Goal: Task Accomplishment & Management: Manage account settings

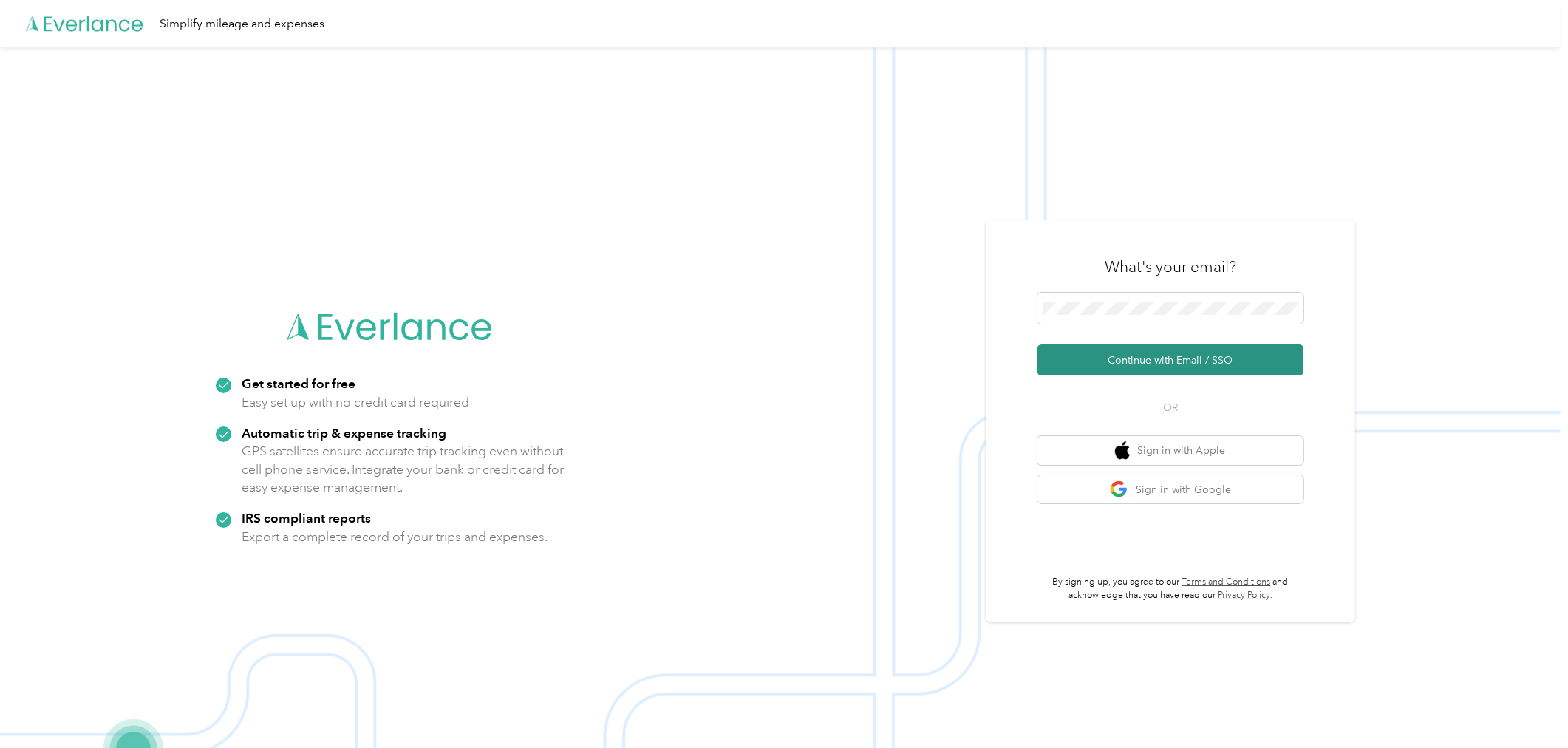
click at [1070, 348] on button "Continue with Email / SSO" at bounding box center [1171, 360] width 266 height 31
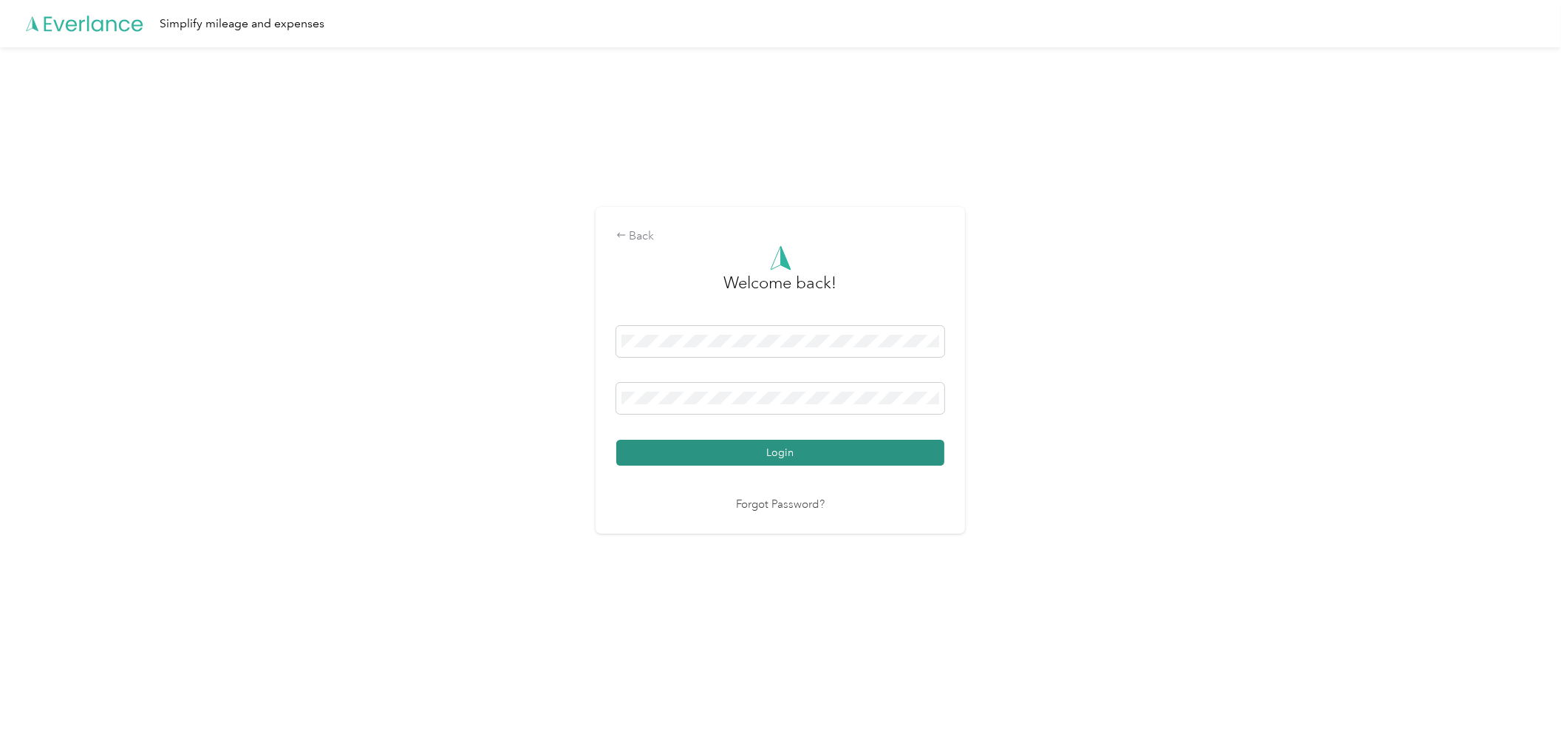
click at [823, 448] on button "Login" at bounding box center [780, 452] width 328 height 26
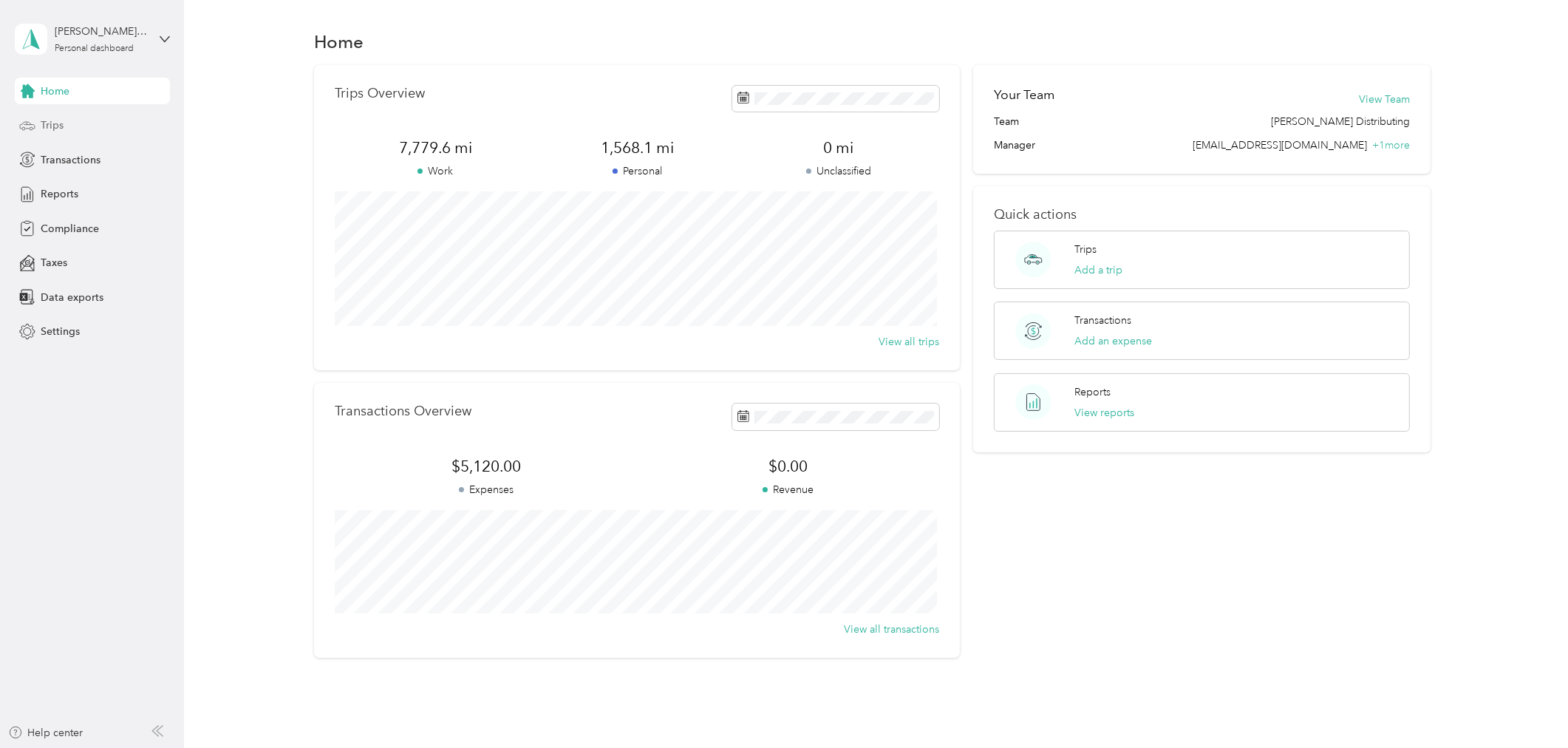
click at [52, 119] on span "Trips" at bounding box center [52, 125] width 23 height 16
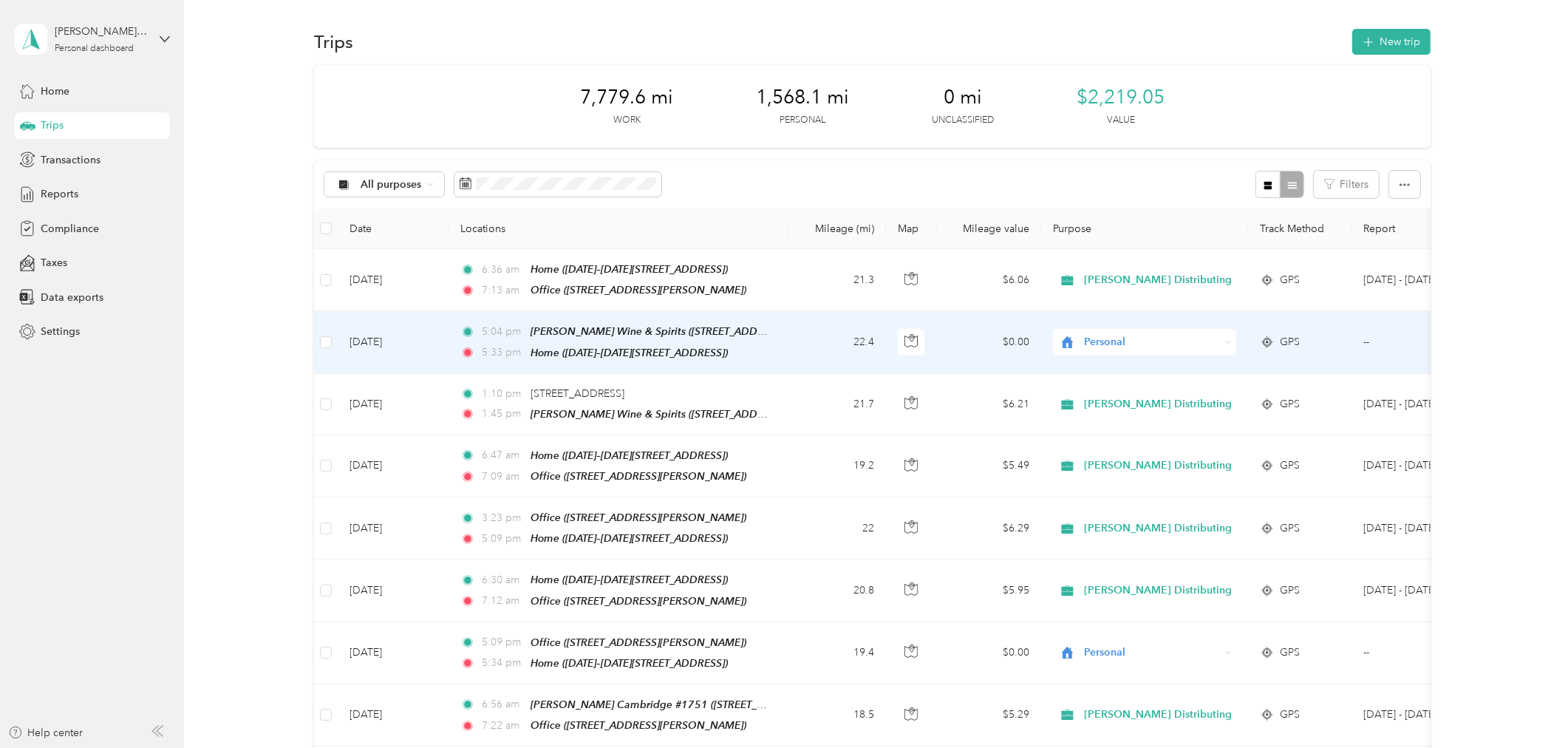
click at [1230, 340] on icon at bounding box center [1228, 343] width 7 height 7
click at [1168, 365] on span "[PERSON_NAME] Distributing" at bounding box center [1163, 368] width 147 height 16
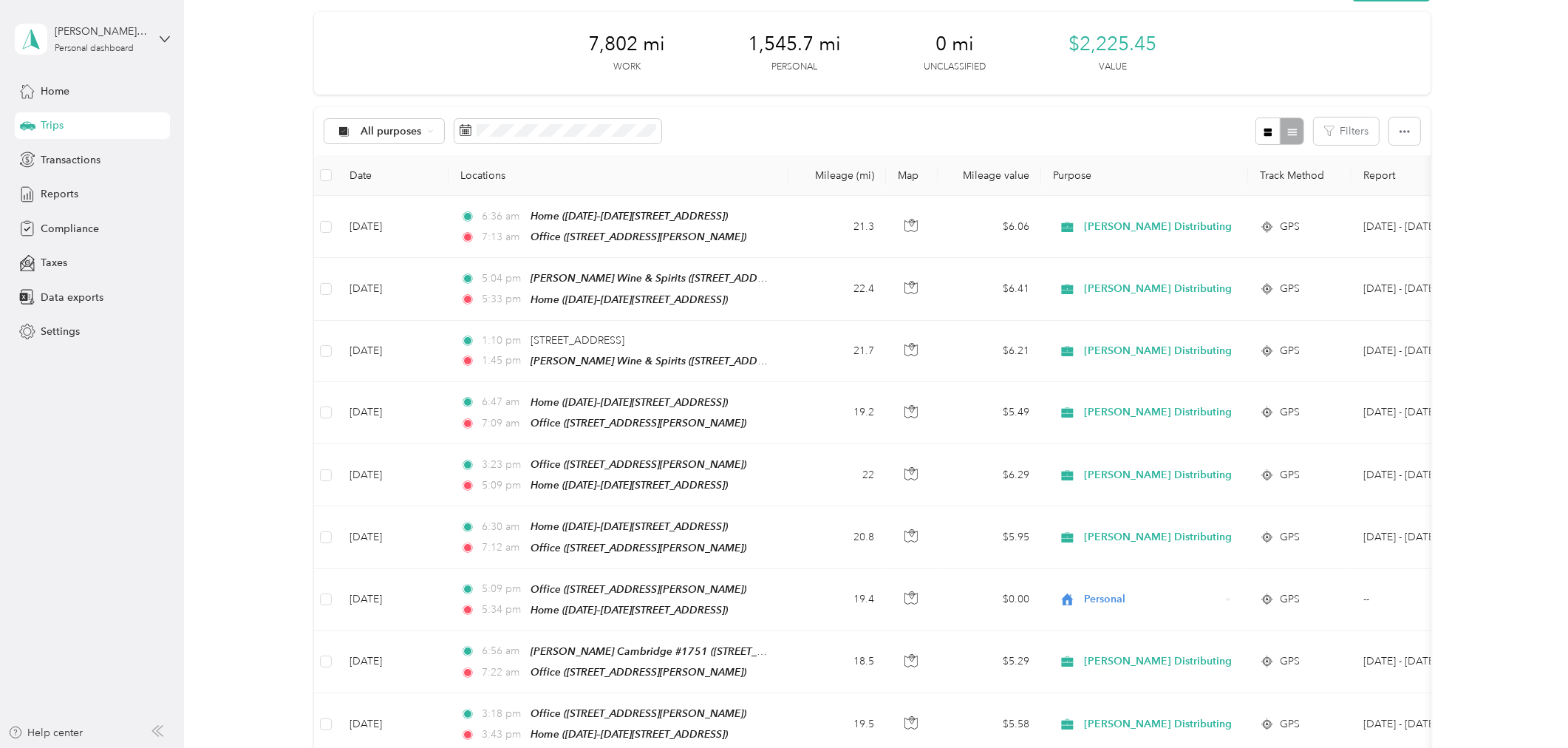
scroll to position [82, 0]
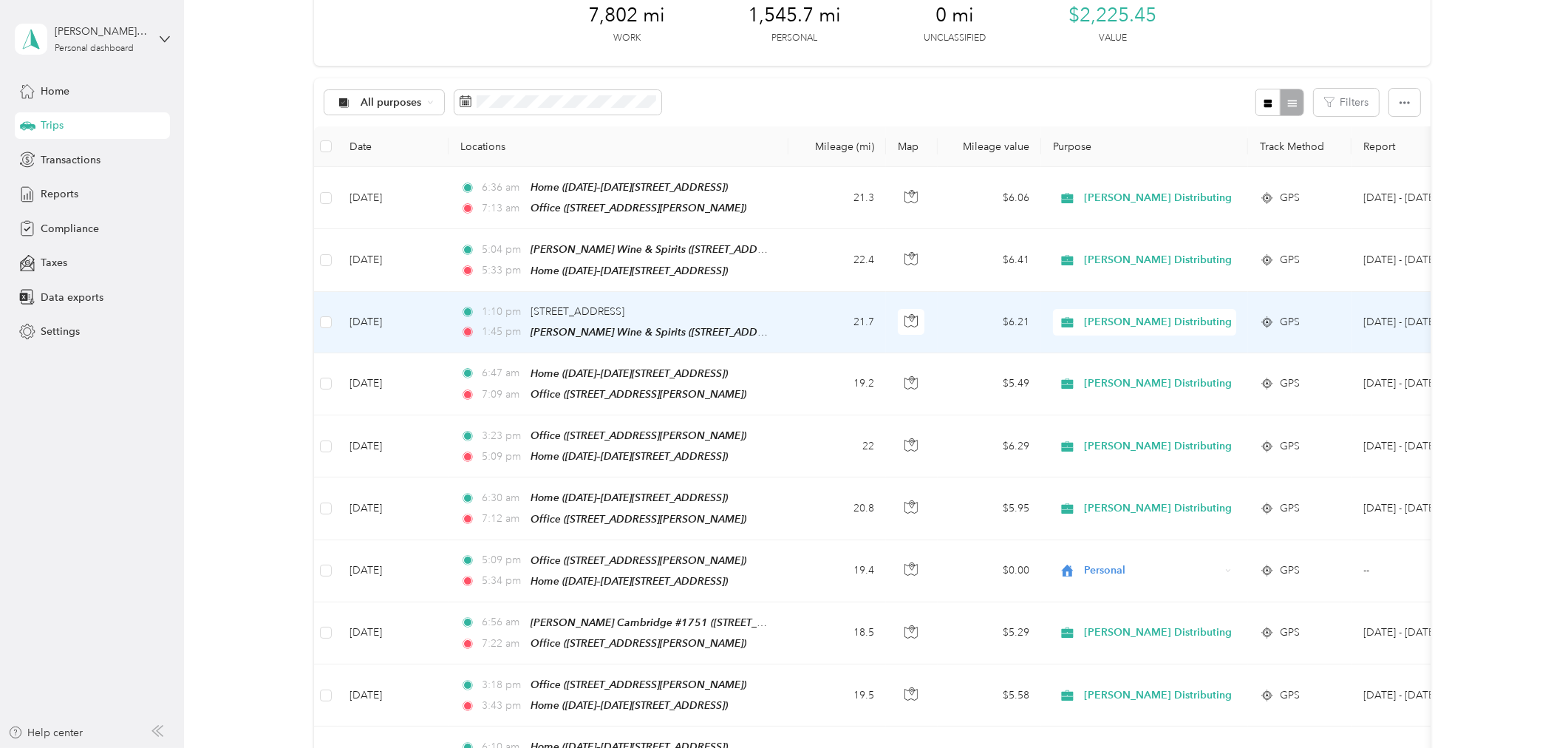
click at [386, 328] on td "[DATE]" at bounding box center [393, 322] width 111 height 61
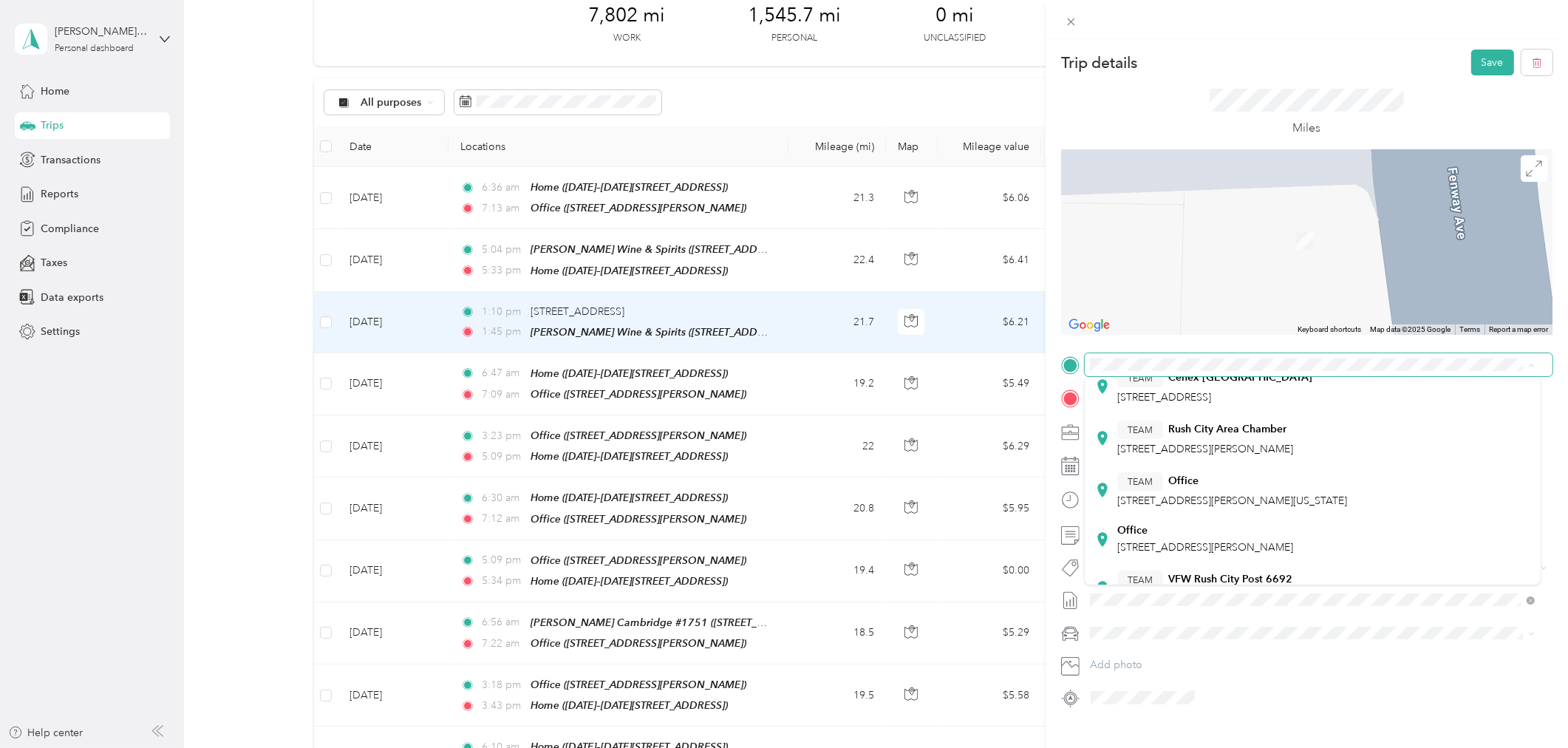
scroll to position [246, 0]
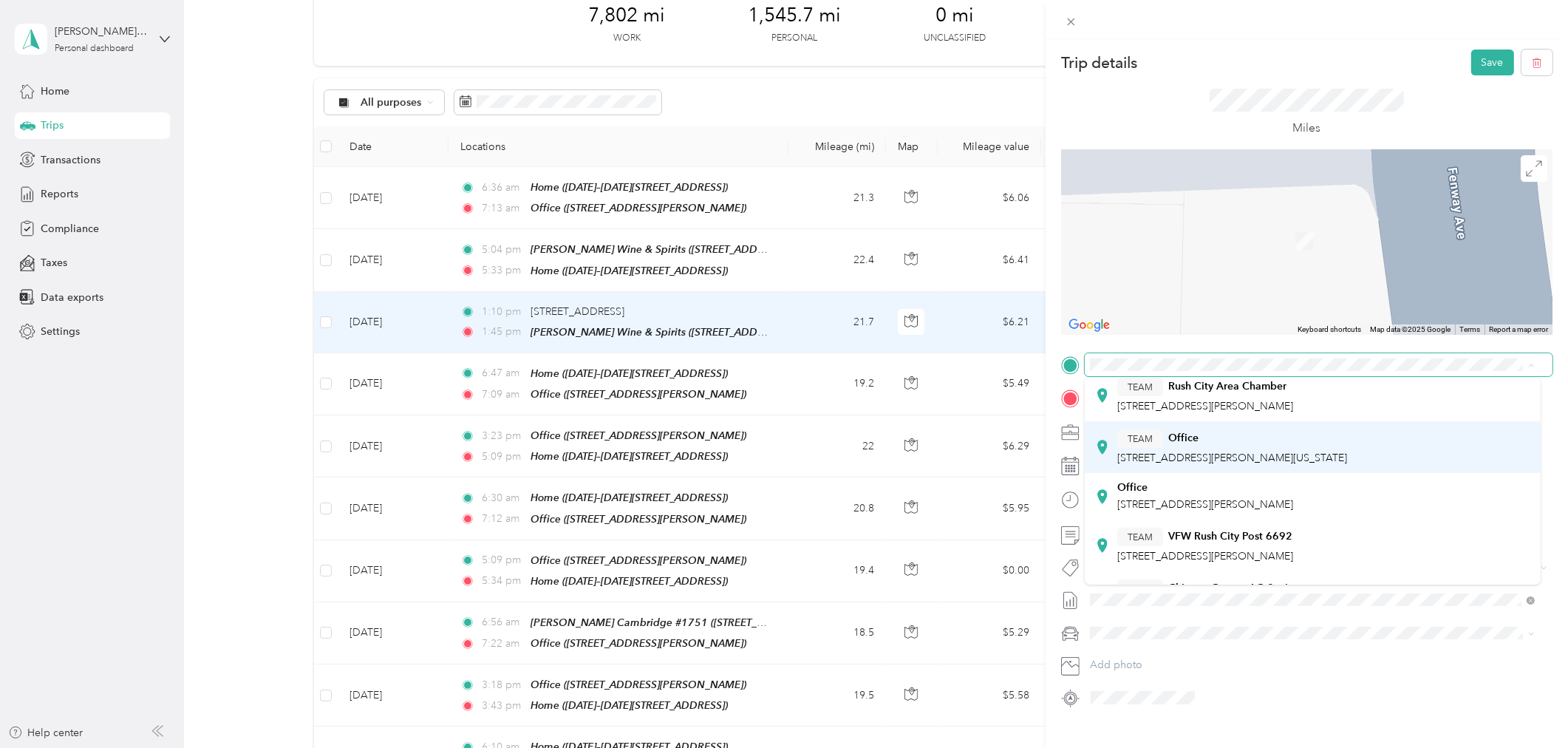
click at [1217, 443] on div "TEAM Office" at bounding box center [1232, 438] width 230 height 18
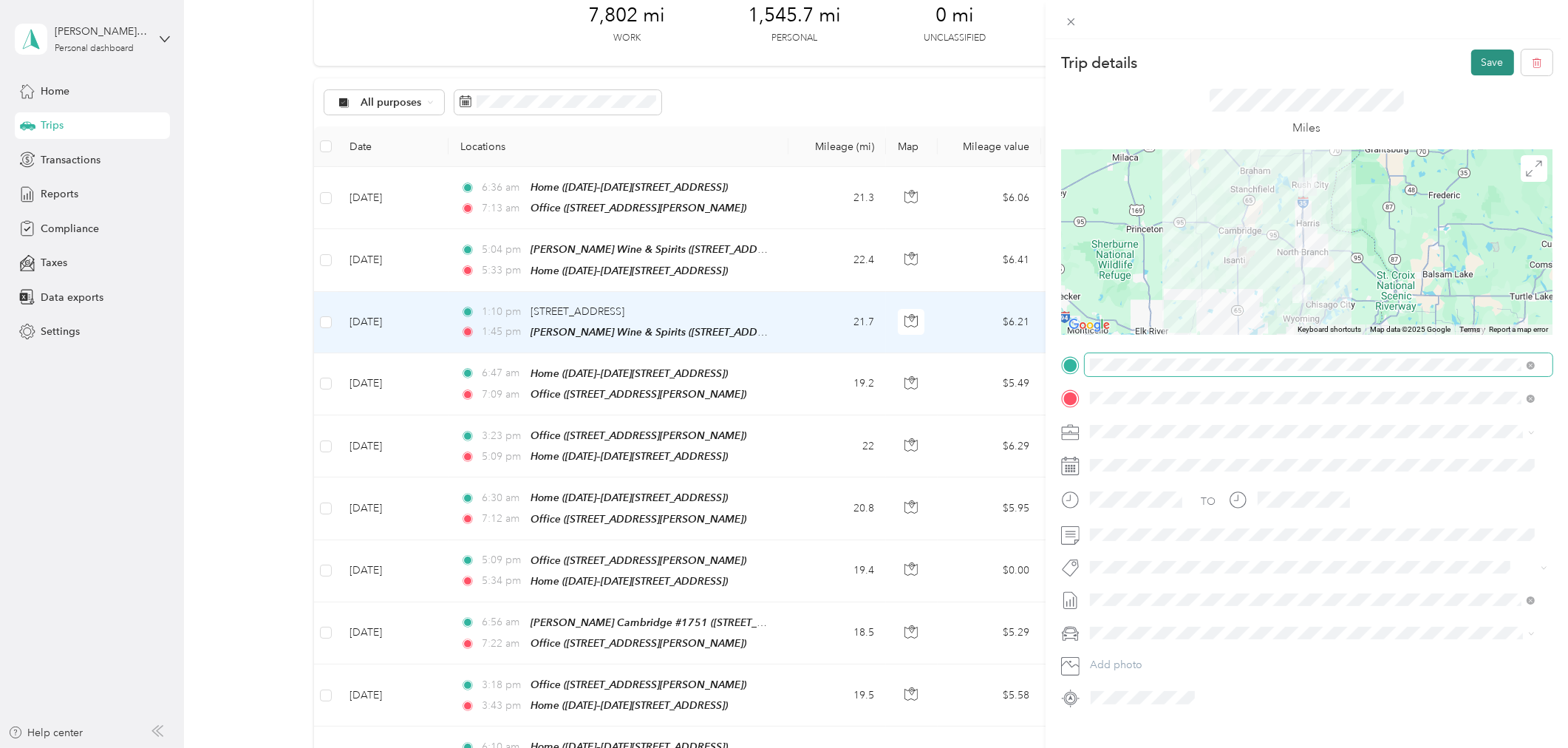
click at [1477, 65] on button "Save" at bounding box center [1493, 62] width 43 height 26
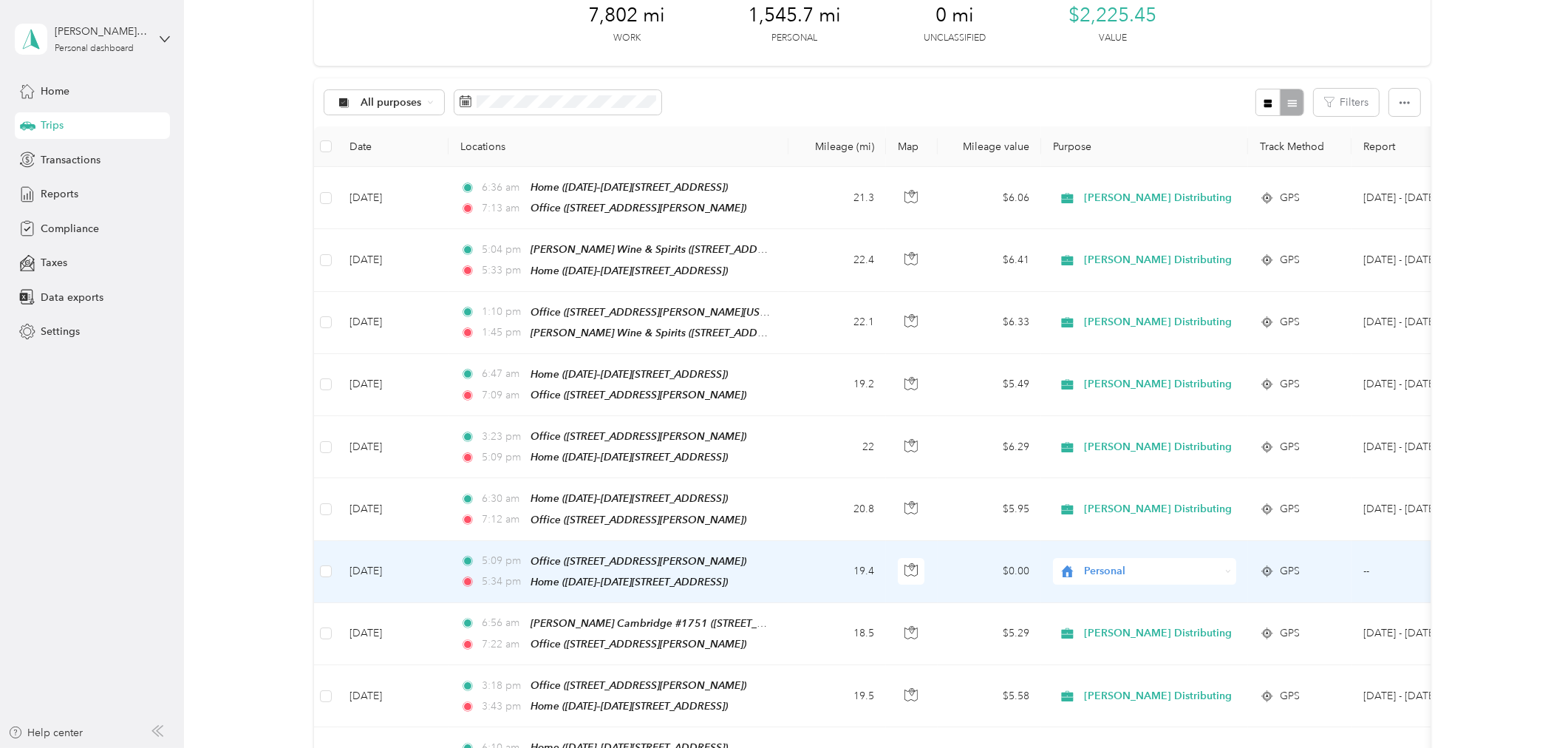
click at [1230, 568] on icon at bounding box center [1228, 571] width 7 height 7
click at [1121, 591] on span "[PERSON_NAME] Distributing" at bounding box center [1163, 589] width 147 height 16
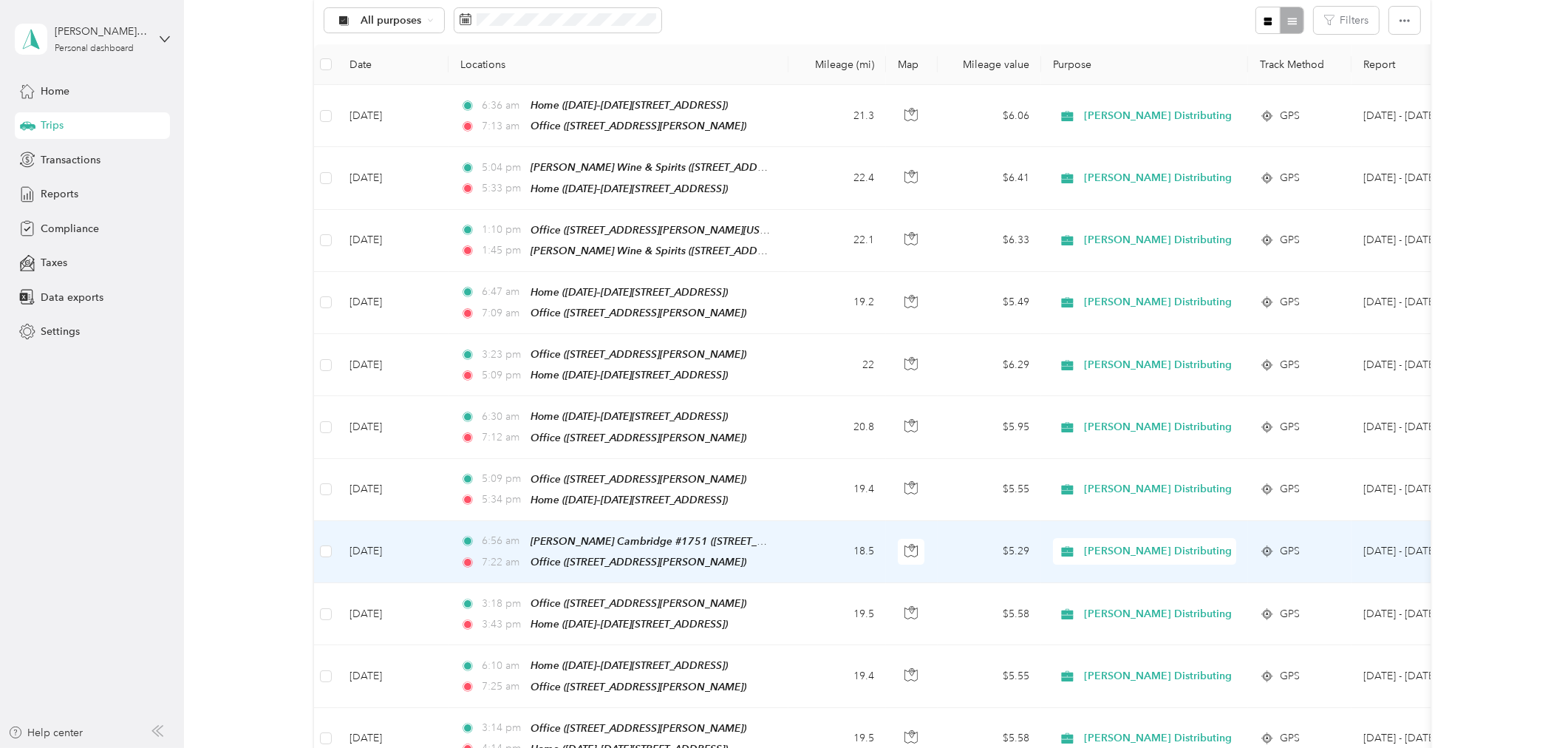
click at [792, 541] on td "18.5" at bounding box center [837, 552] width 97 height 62
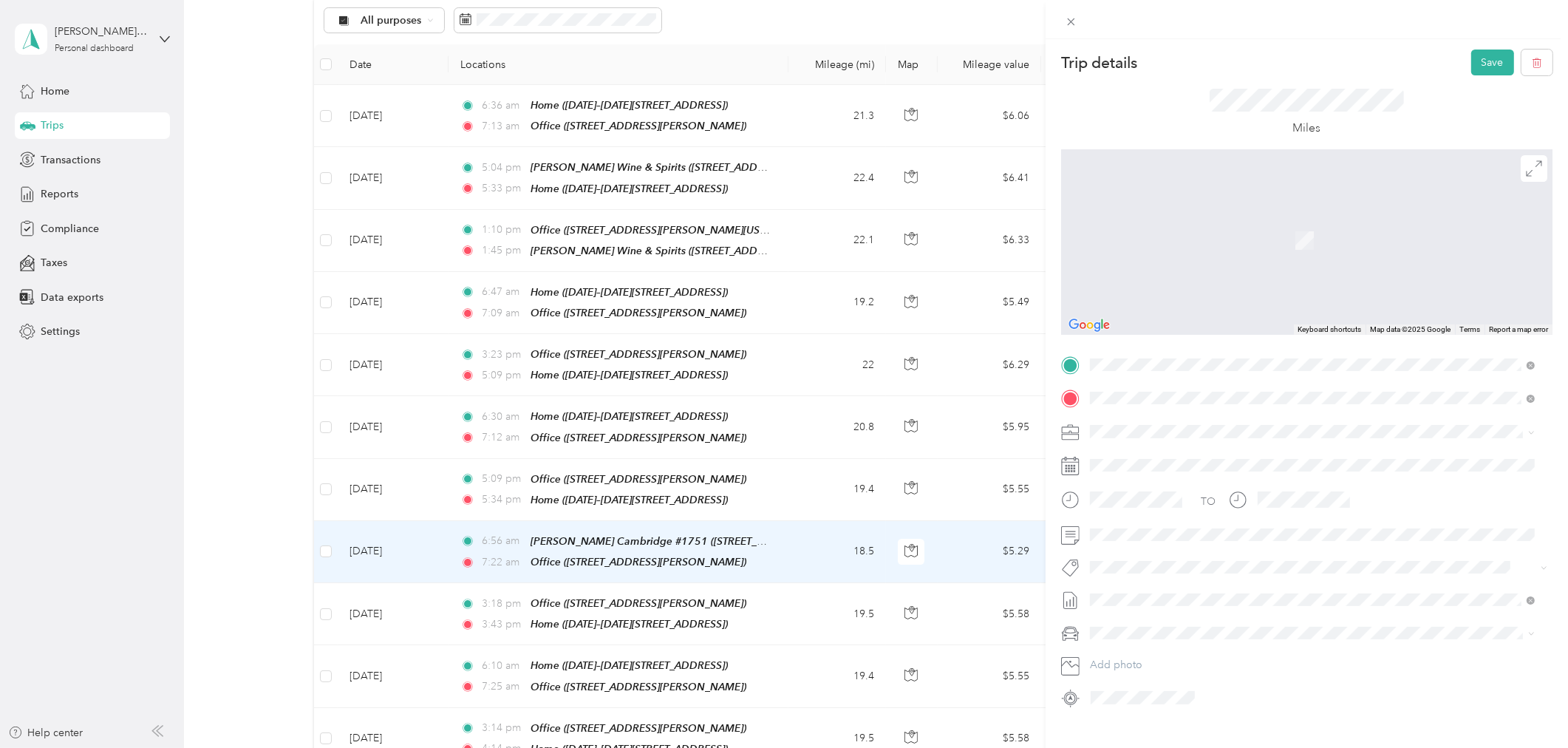
click at [1183, 483] on div "Home. [STREET_ADDRESS][US_STATE]" at bounding box center [1190, 484] width 147 height 31
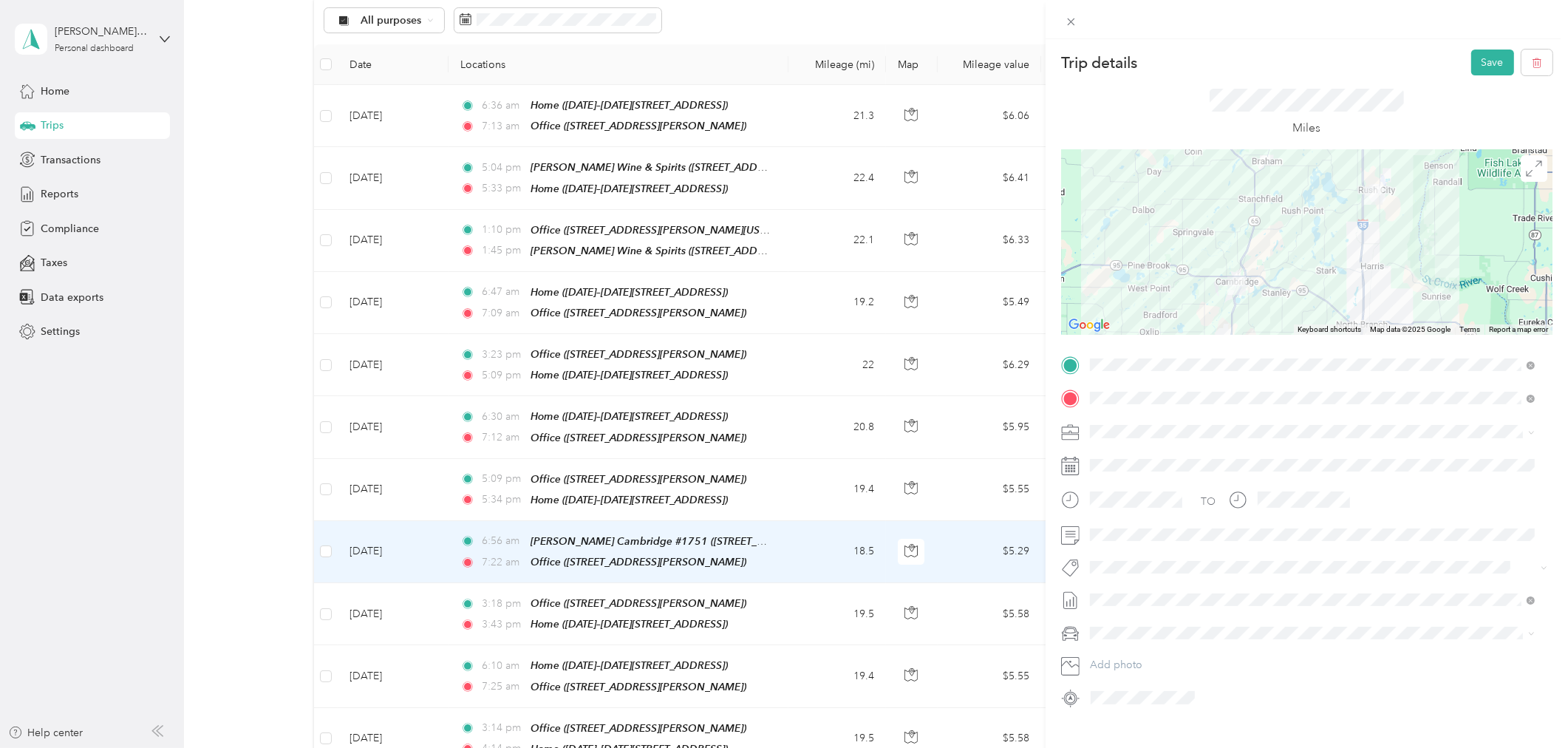
click at [1292, 239] on div at bounding box center [1307, 242] width 491 height 184
click at [1291, 233] on div at bounding box center [1307, 242] width 491 height 184
click at [1482, 63] on button "Save" at bounding box center [1493, 62] width 43 height 26
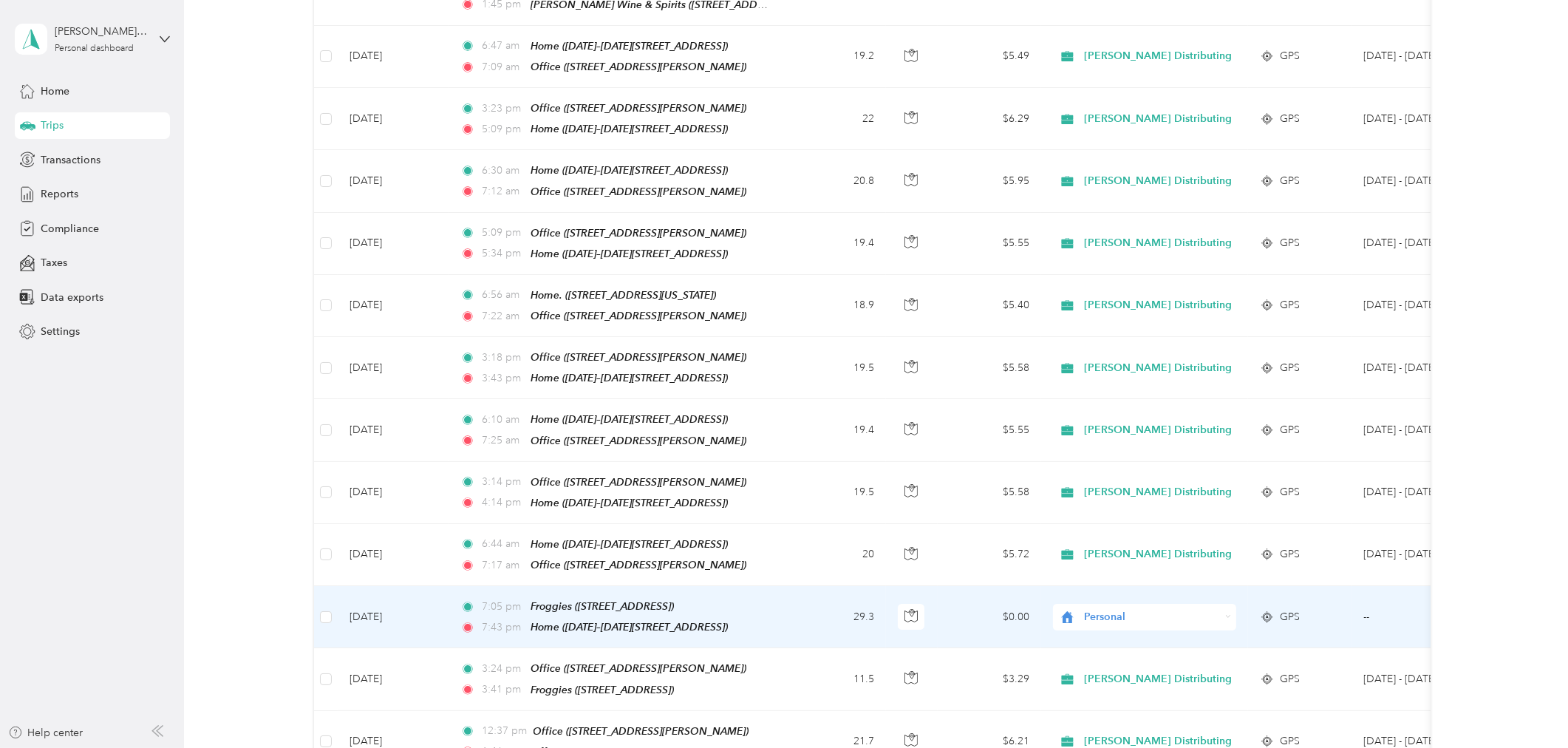
scroll to position [492, 0]
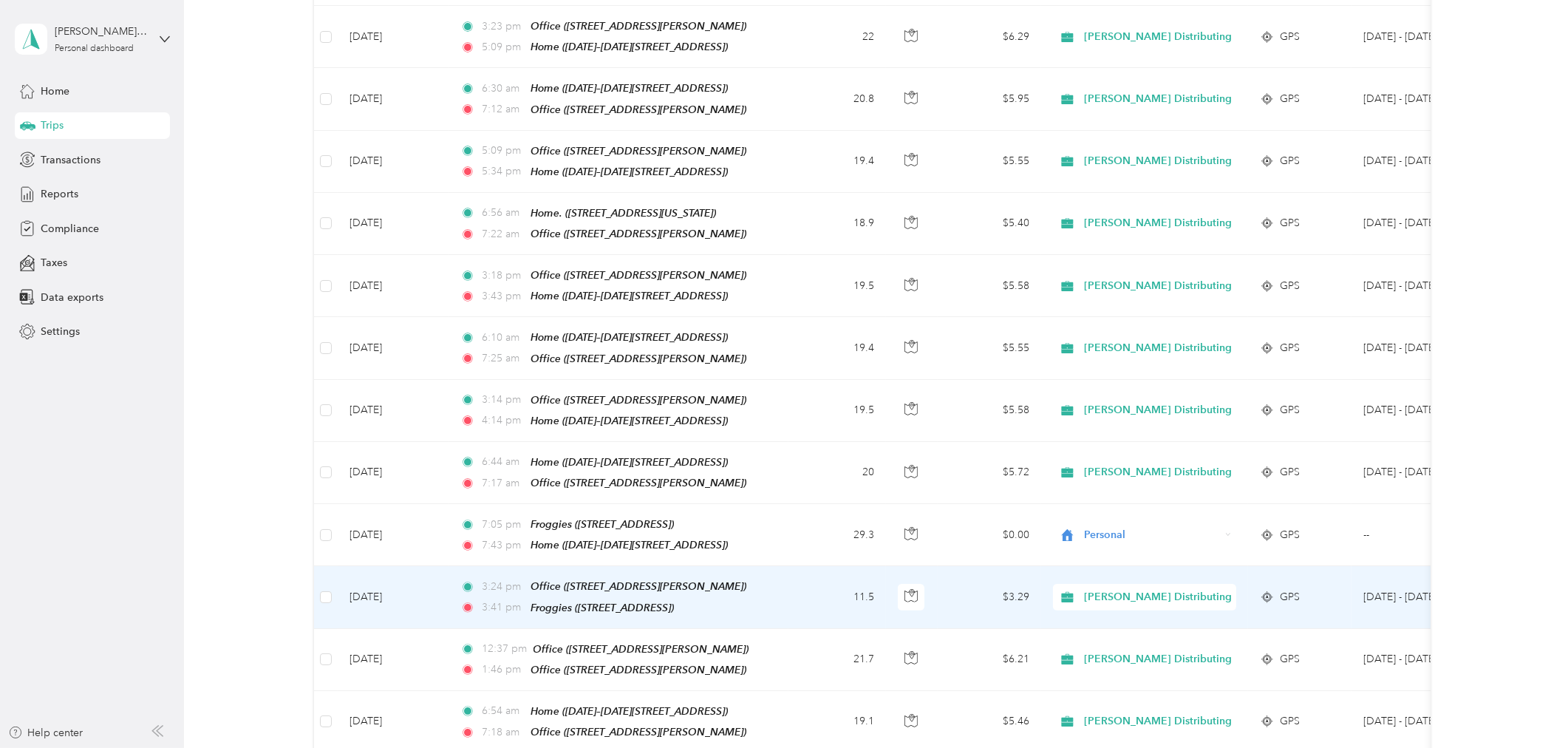
click at [727, 599] on div "3:41 pm Froggies ([STREET_ADDRESS])" at bounding box center [615, 608] width 310 height 17
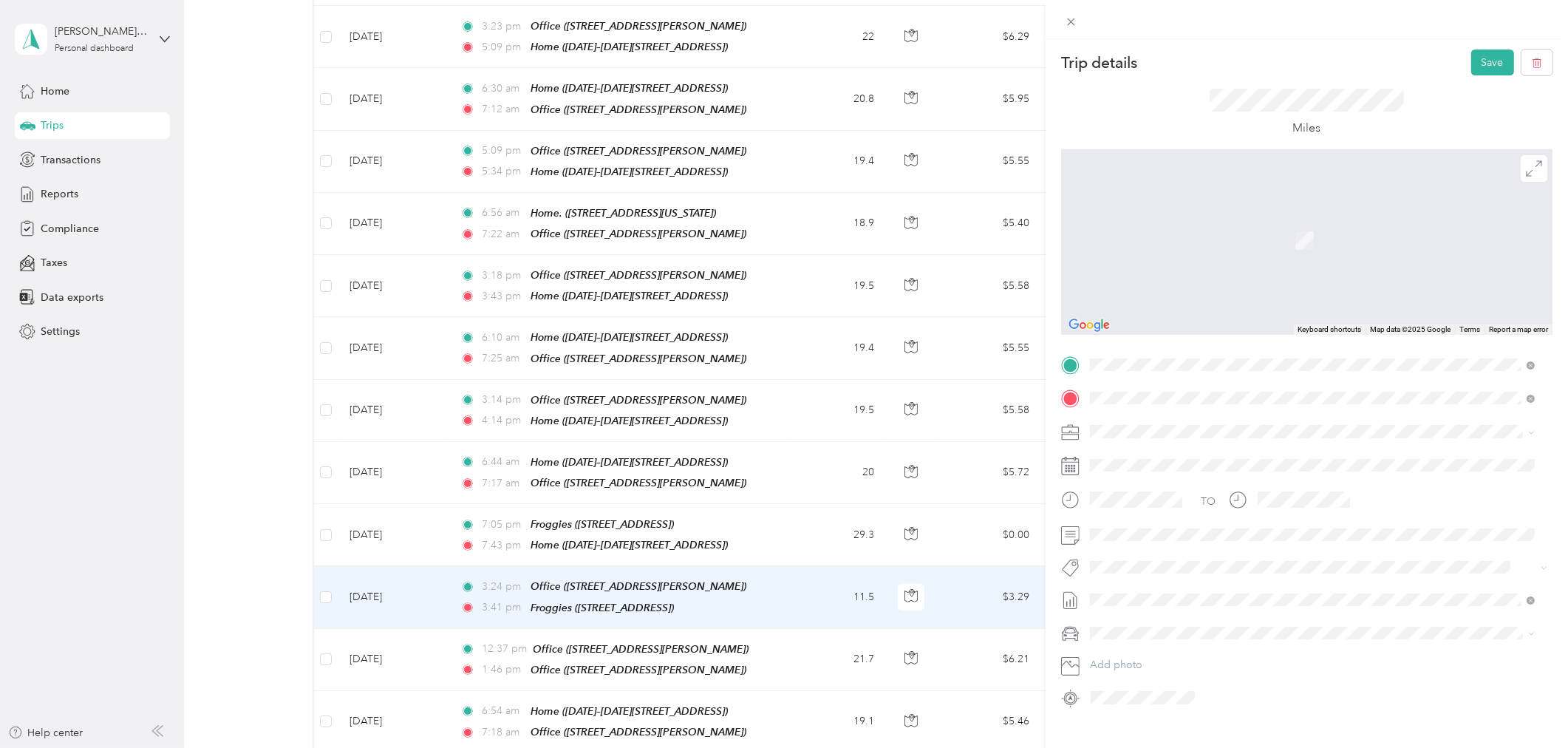
click at [1248, 460] on div "TEAM Voyageur Liquor" at bounding box center [1183, 458] width 131 height 18
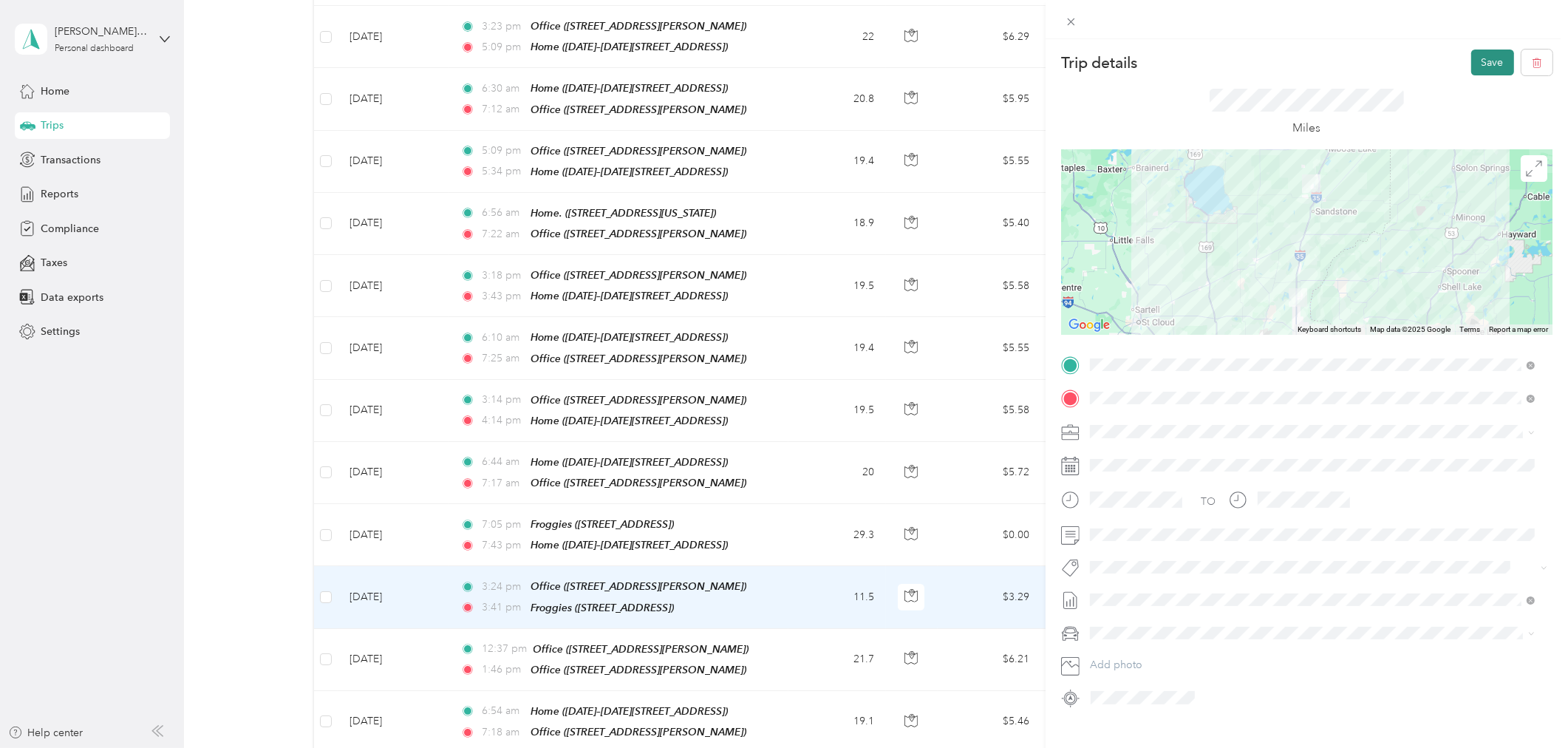
click at [1487, 66] on button "Save" at bounding box center [1493, 62] width 43 height 26
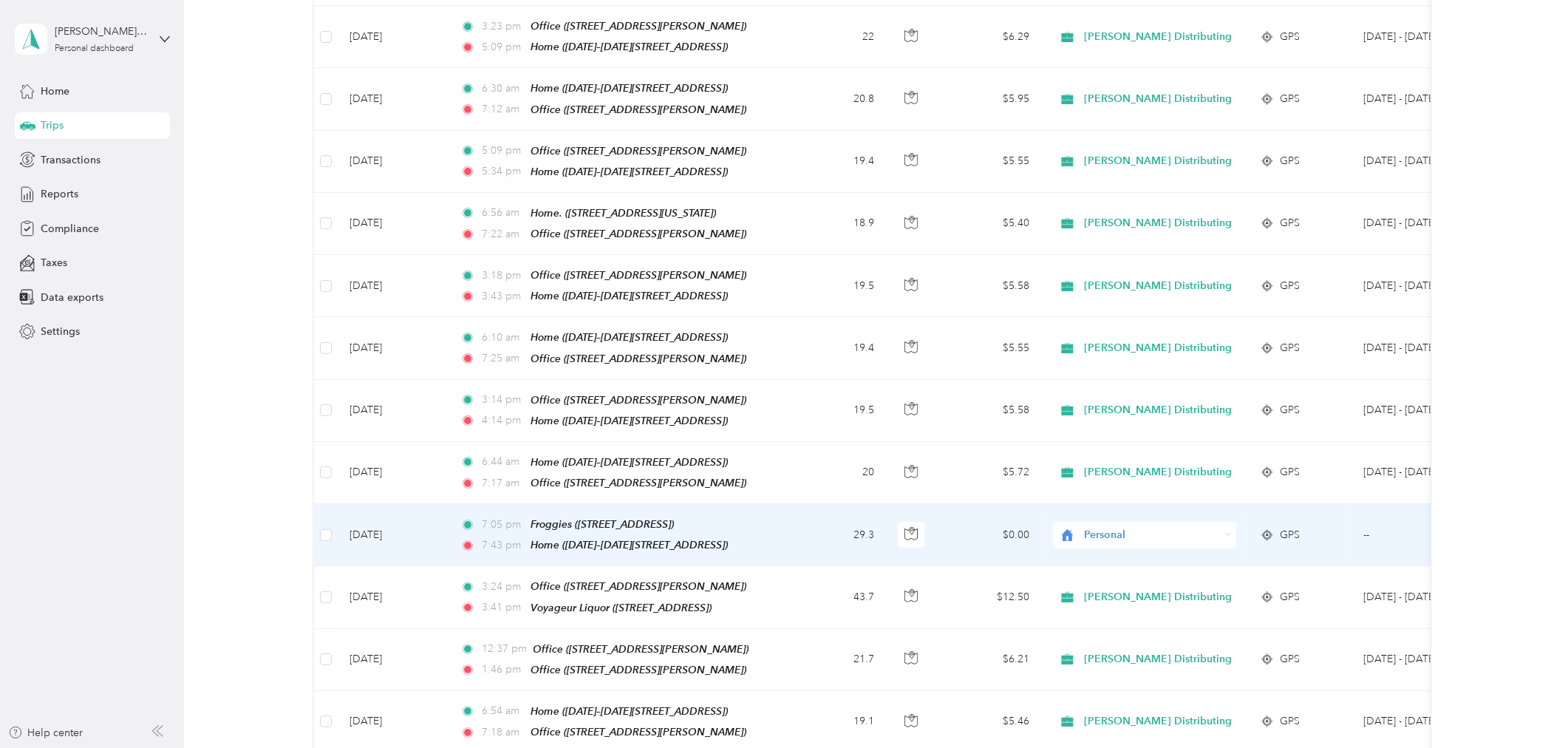
click at [738, 515] on div "7:05 pm Froggies ([STREET_ADDRESS])" at bounding box center [615, 524] width 310 height 17
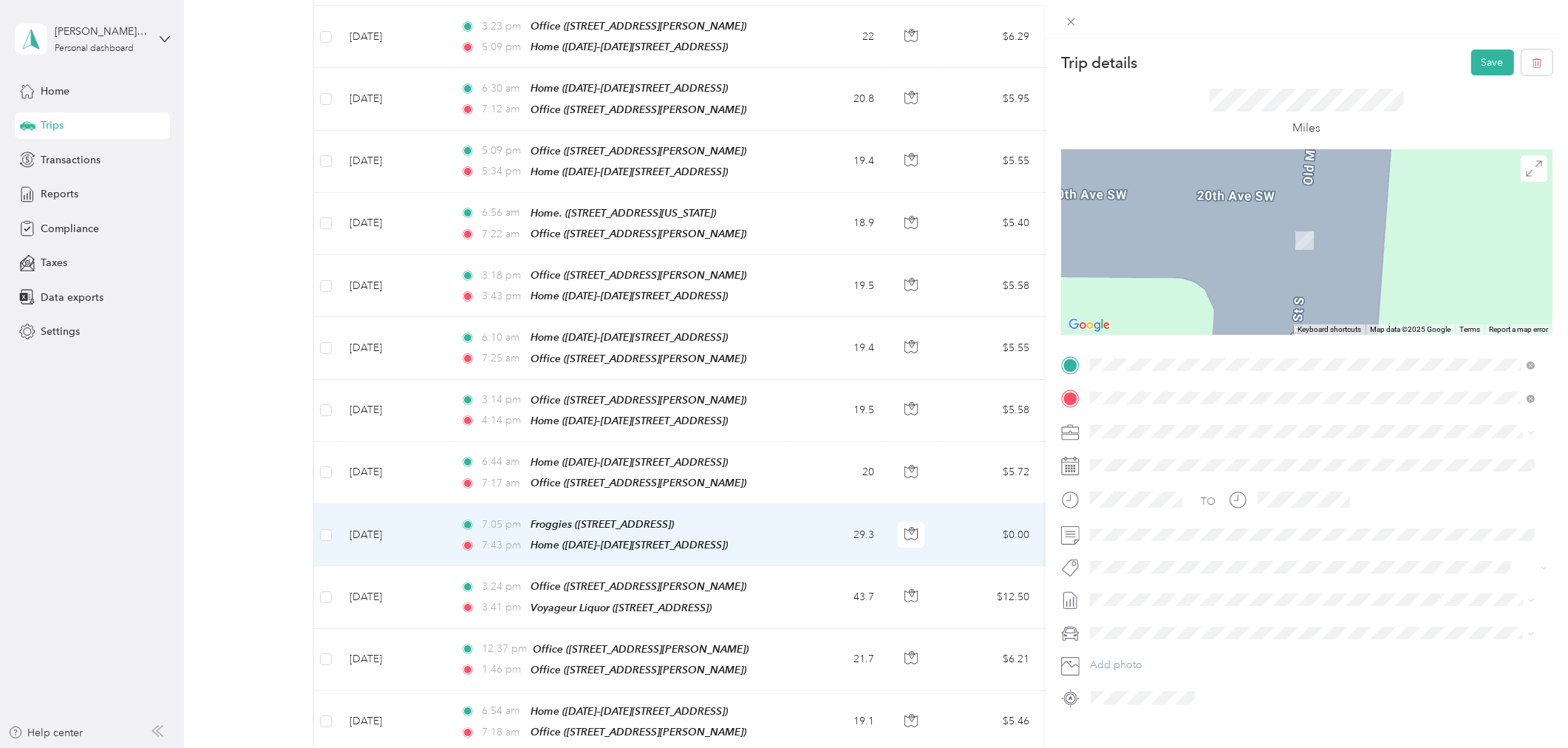
click at [1247, 429] on div "TEAM Voyageur Liquor" at bounding box center [1183, 426] width 131 height 18
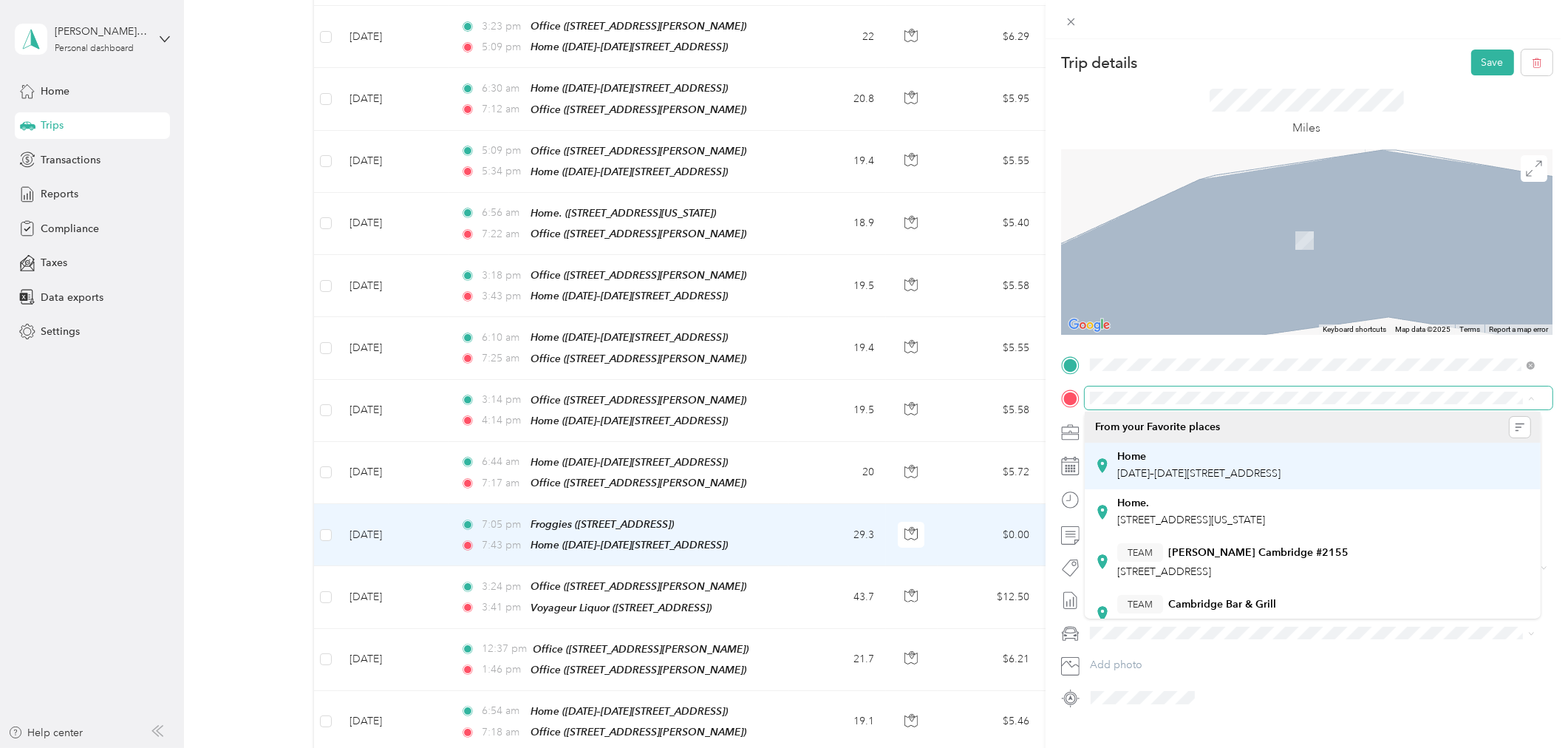
click at [1184, 470] on span "[DATE]–[DATE][STREET_ADDRESS]" at bounding box center [1198, 473] width 163 height 13
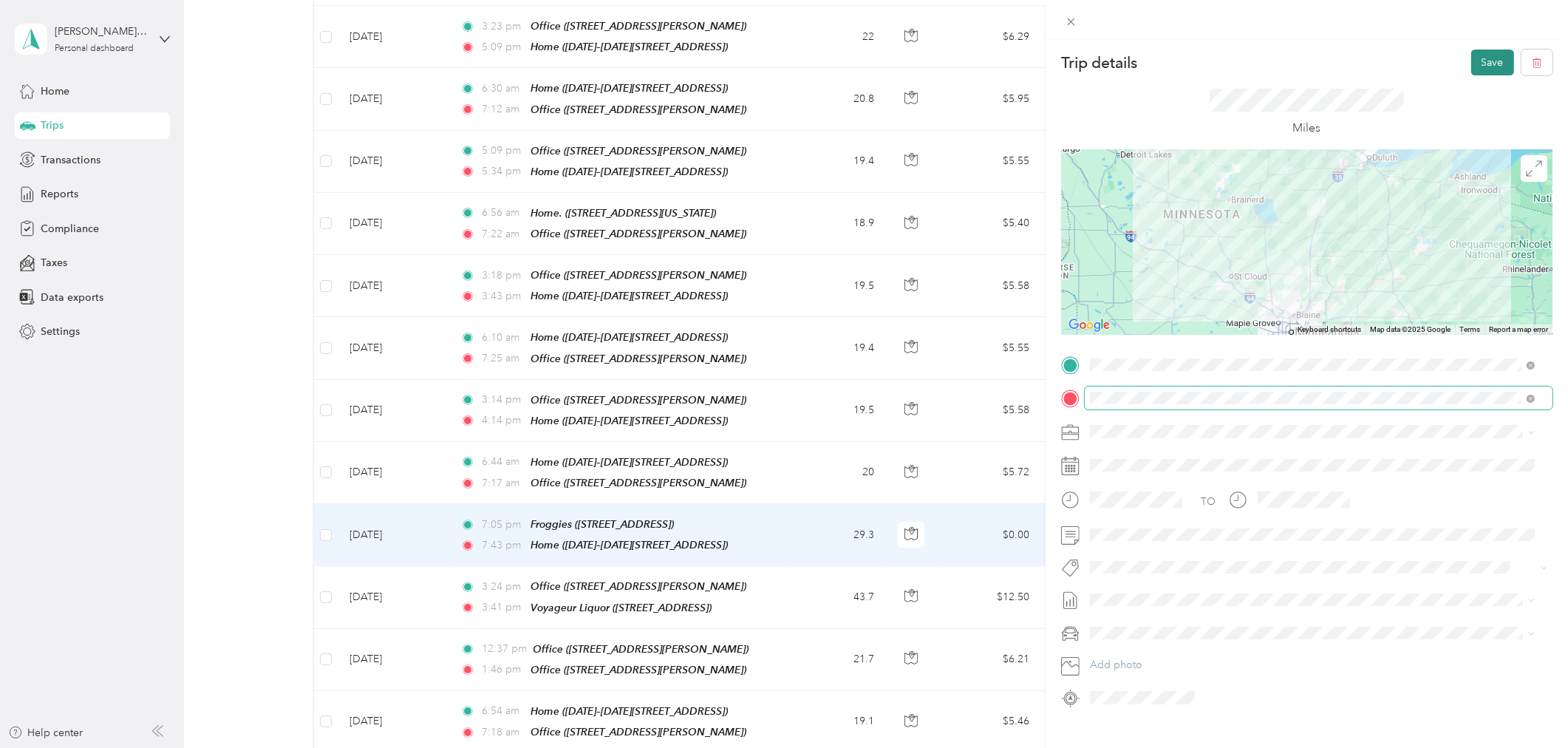
click at [1471, 66] on button "Save" at bounding box center [1493, 62] width 43 height 26
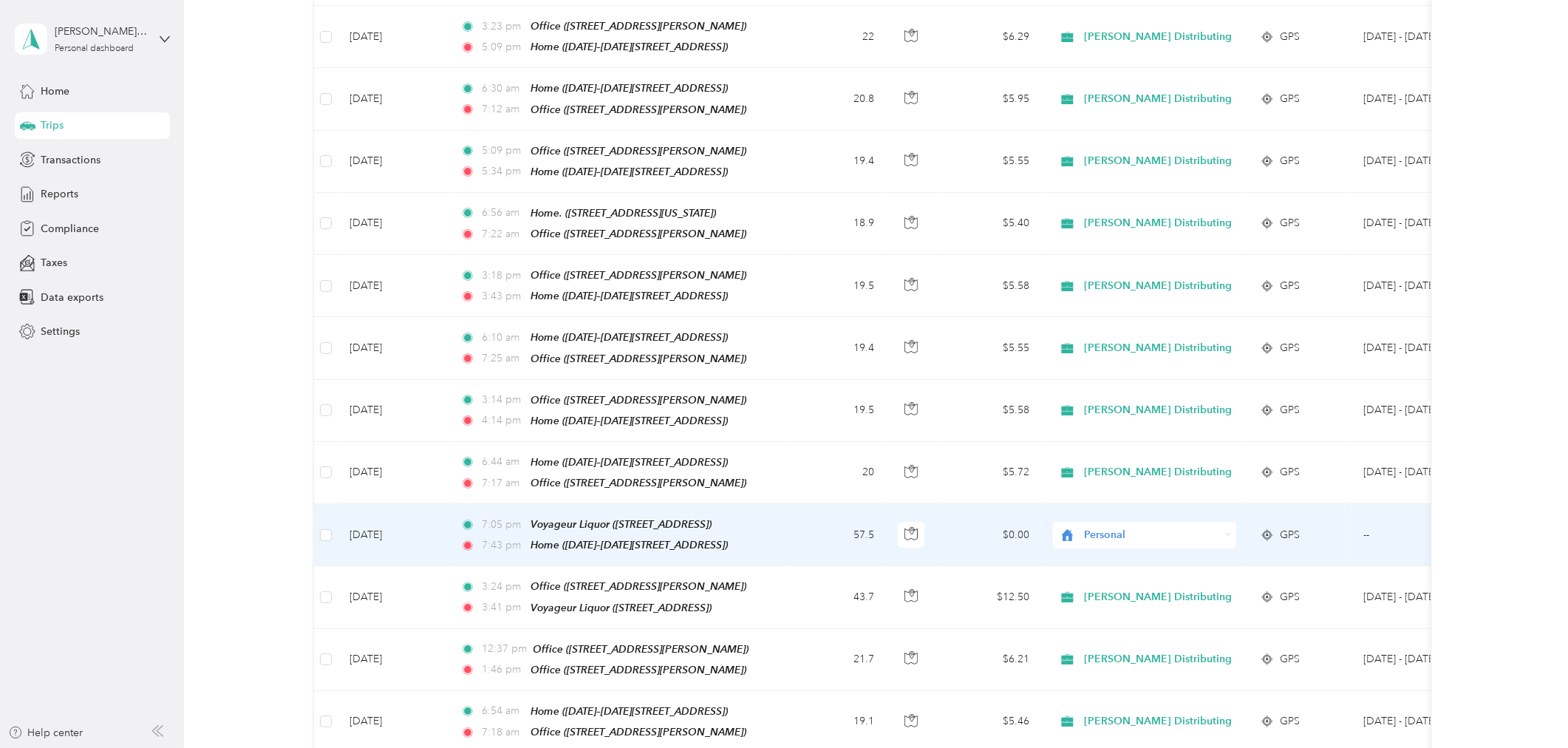
click at [1221, 521] on div "Personal" at bounding box center [1145, 534] width 184 height 27
click at [1121, 540] on span "[PERSON_NAME] Distributing" at bounding box center [1163, 544] width 147 height 16
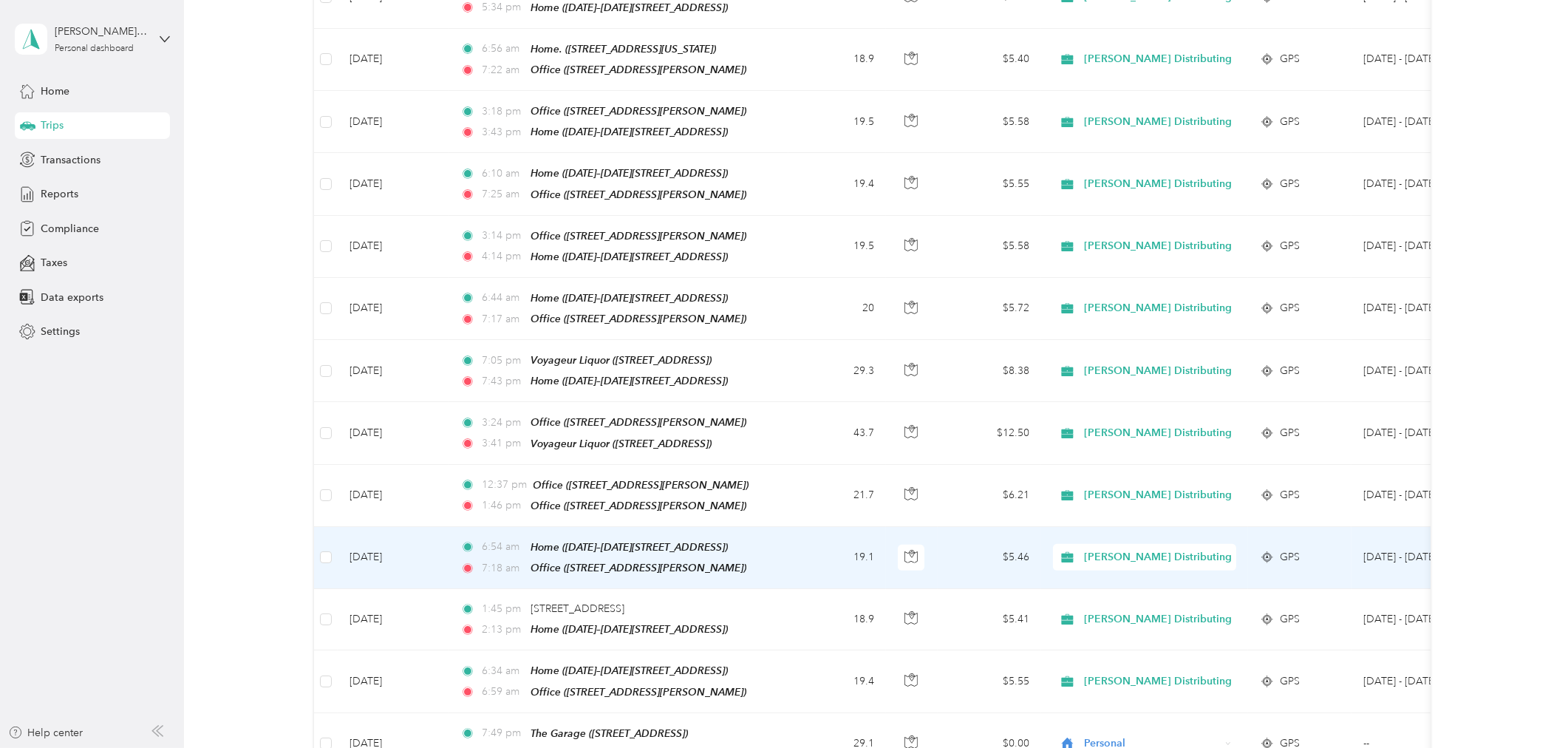
scroll to position [739, 0]
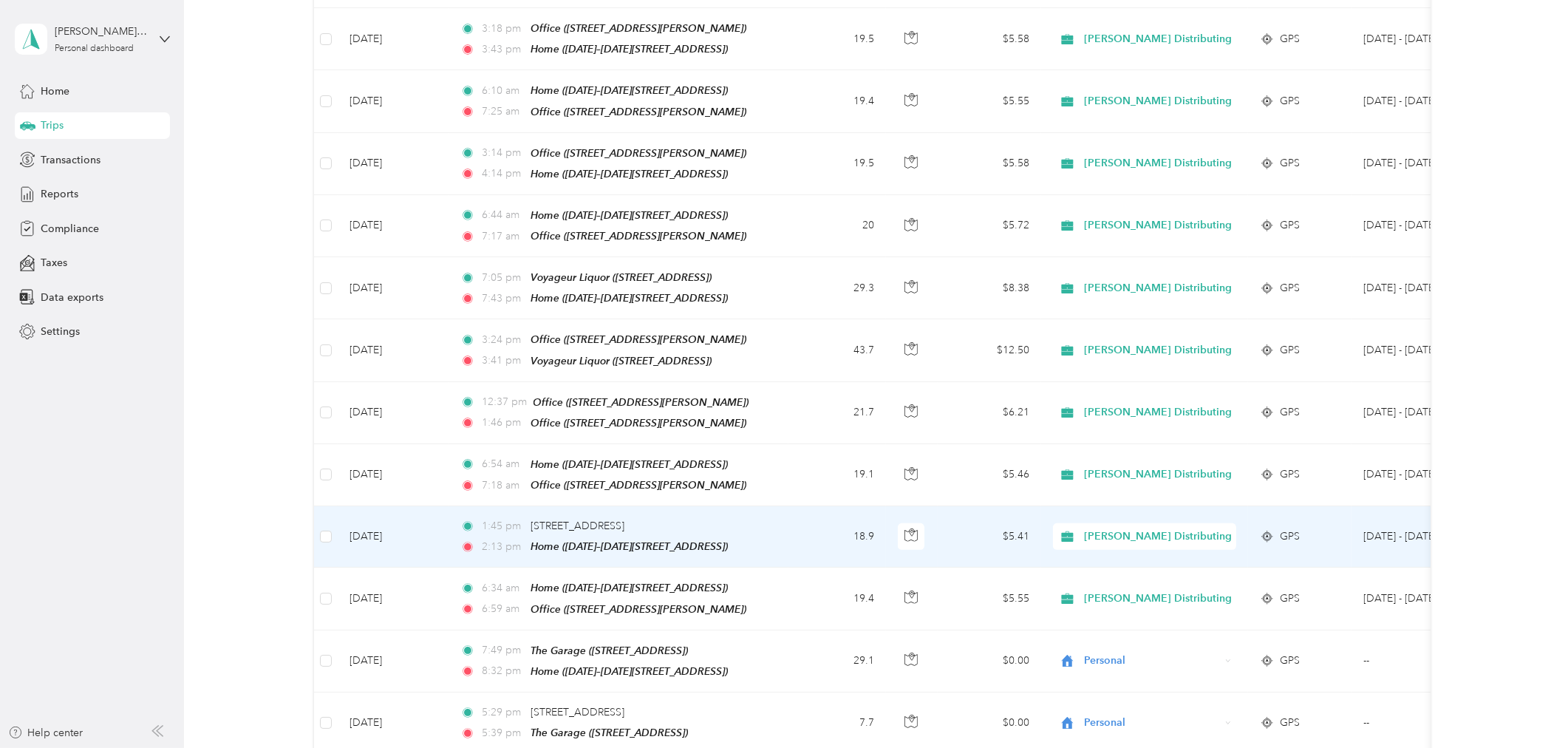
click at [804, 510] on td "18.9" at bounding box center [837, 536] width 97 height 61
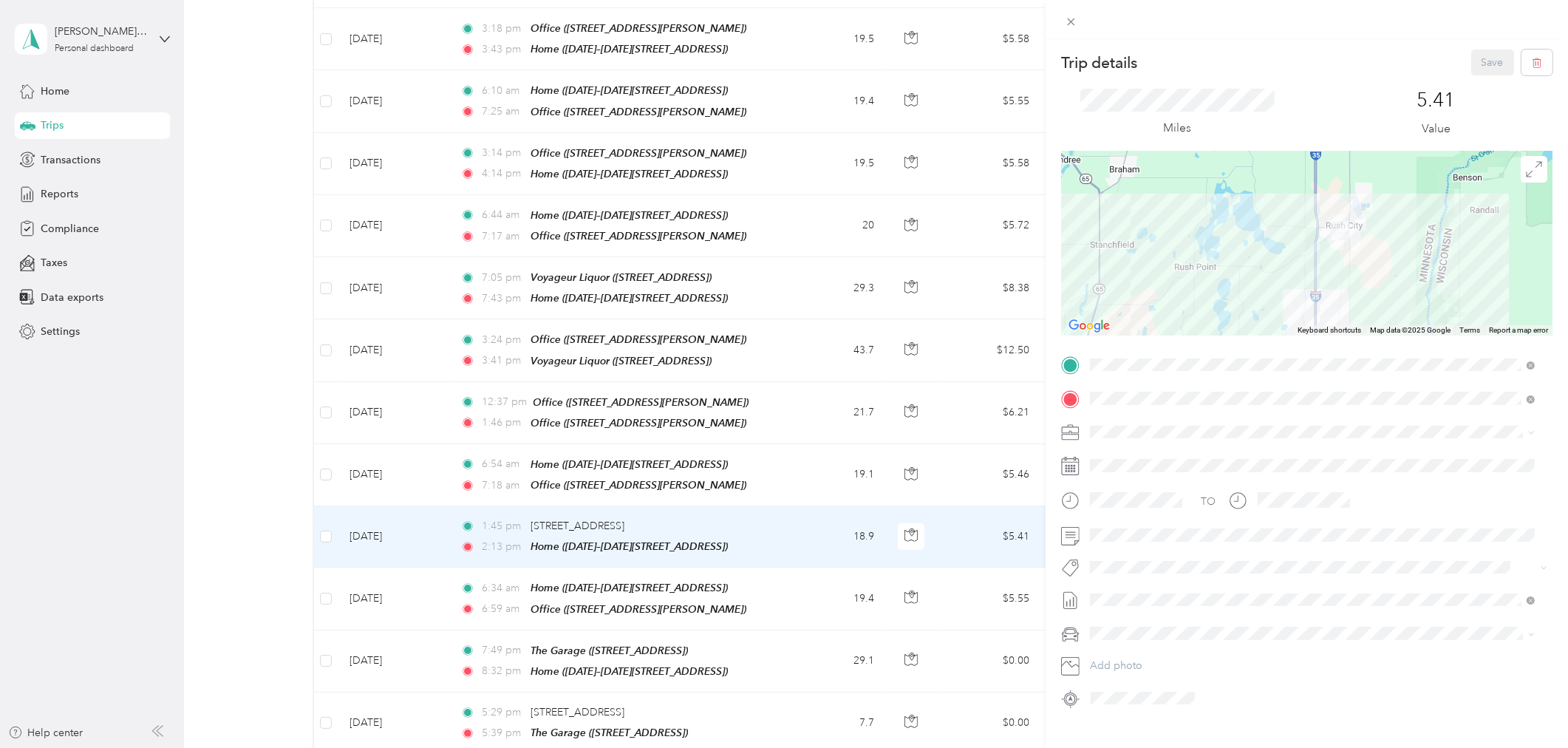
drag, startPoint x: 1291, startPoint y: 198, endPoint x: 1268, endPoint y: 313, distance: 117.3
click at [1268, 313] on div at bounding box center [1307, 243] width 491 height 184
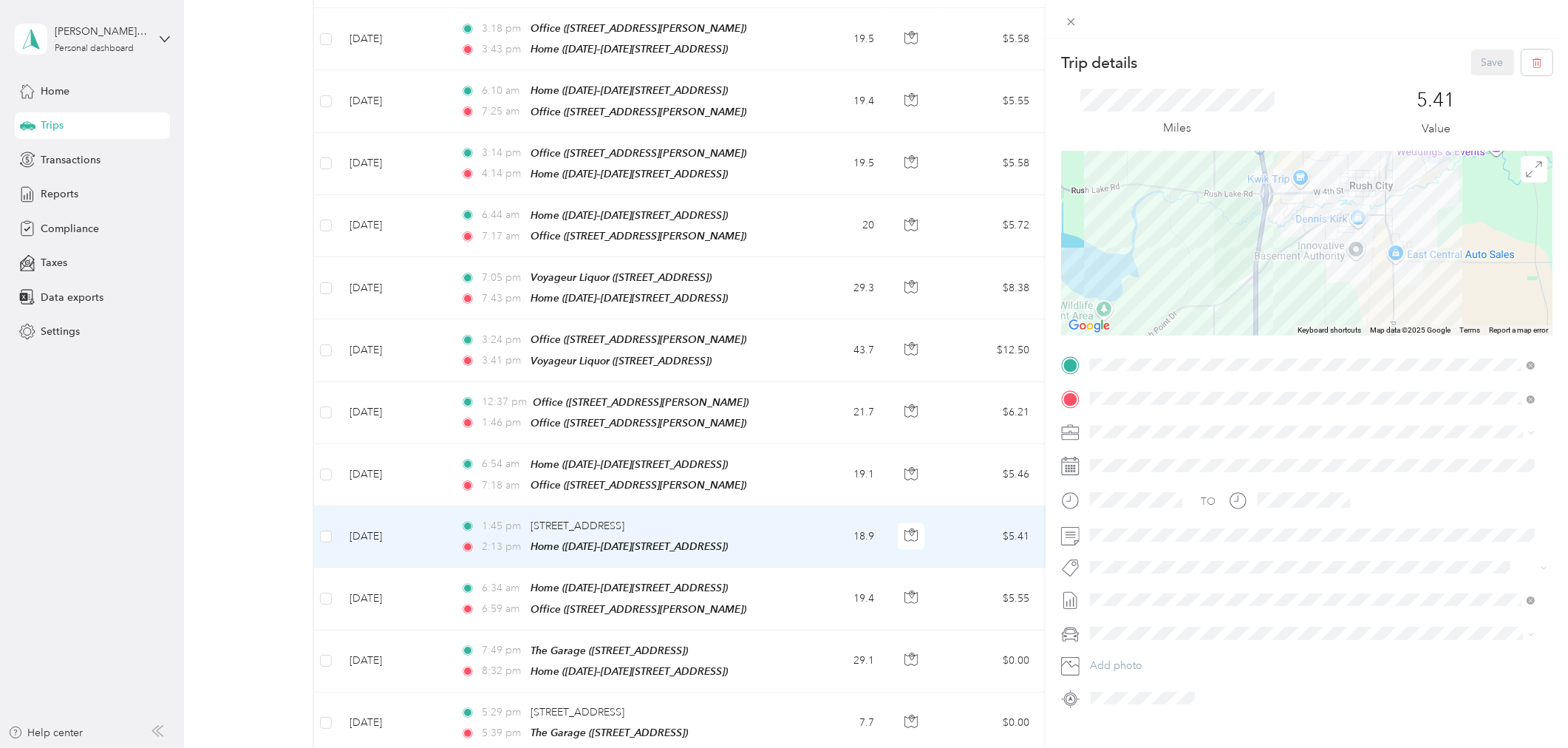
drag, startPoint x: 1388, startPoint y: 225, endPoint x: 1360, endPoint y: 321, distance: 100.0
click at [1360, 321] on div at bounding box center [1307, 243] width 491 height 184
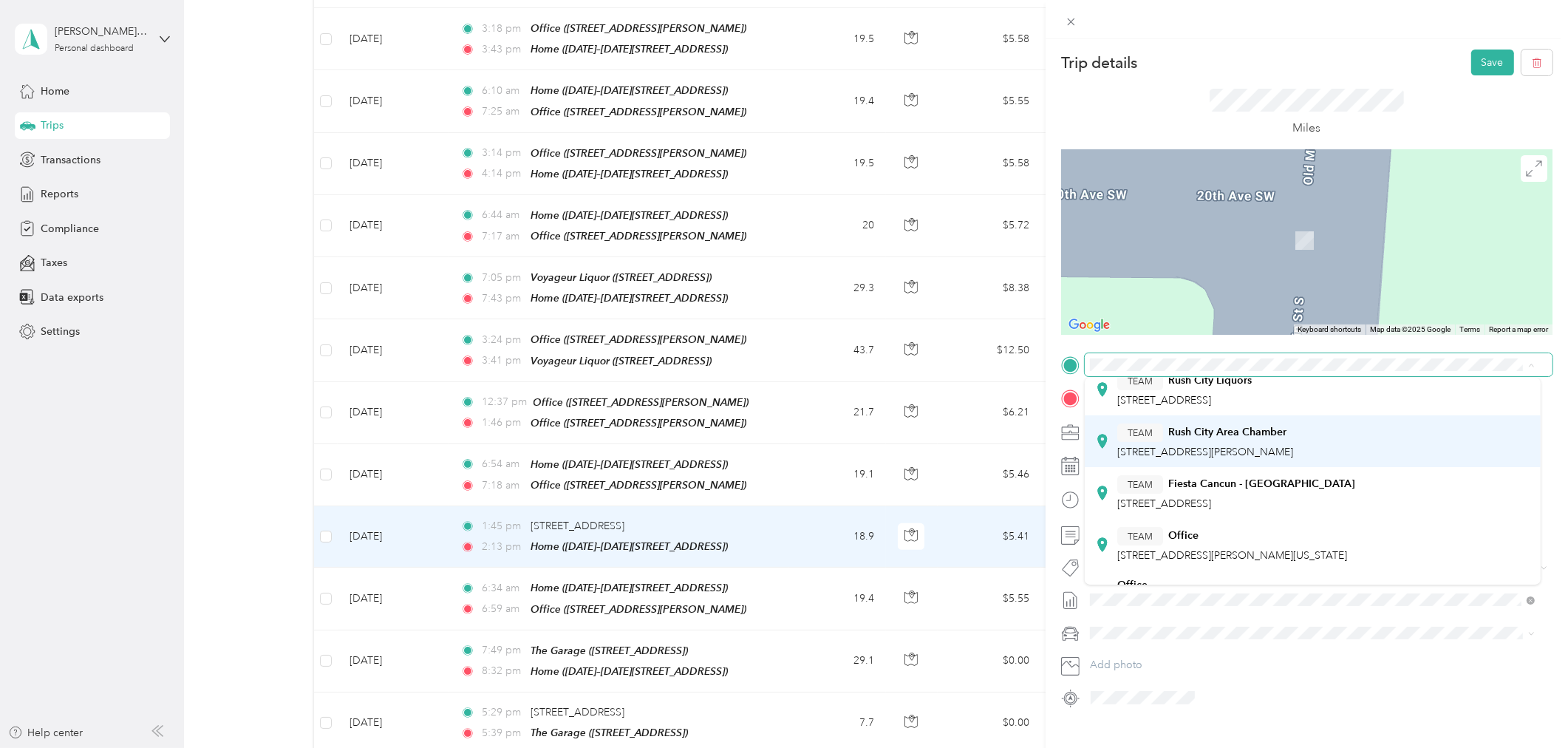
scroll to position [82, 0]
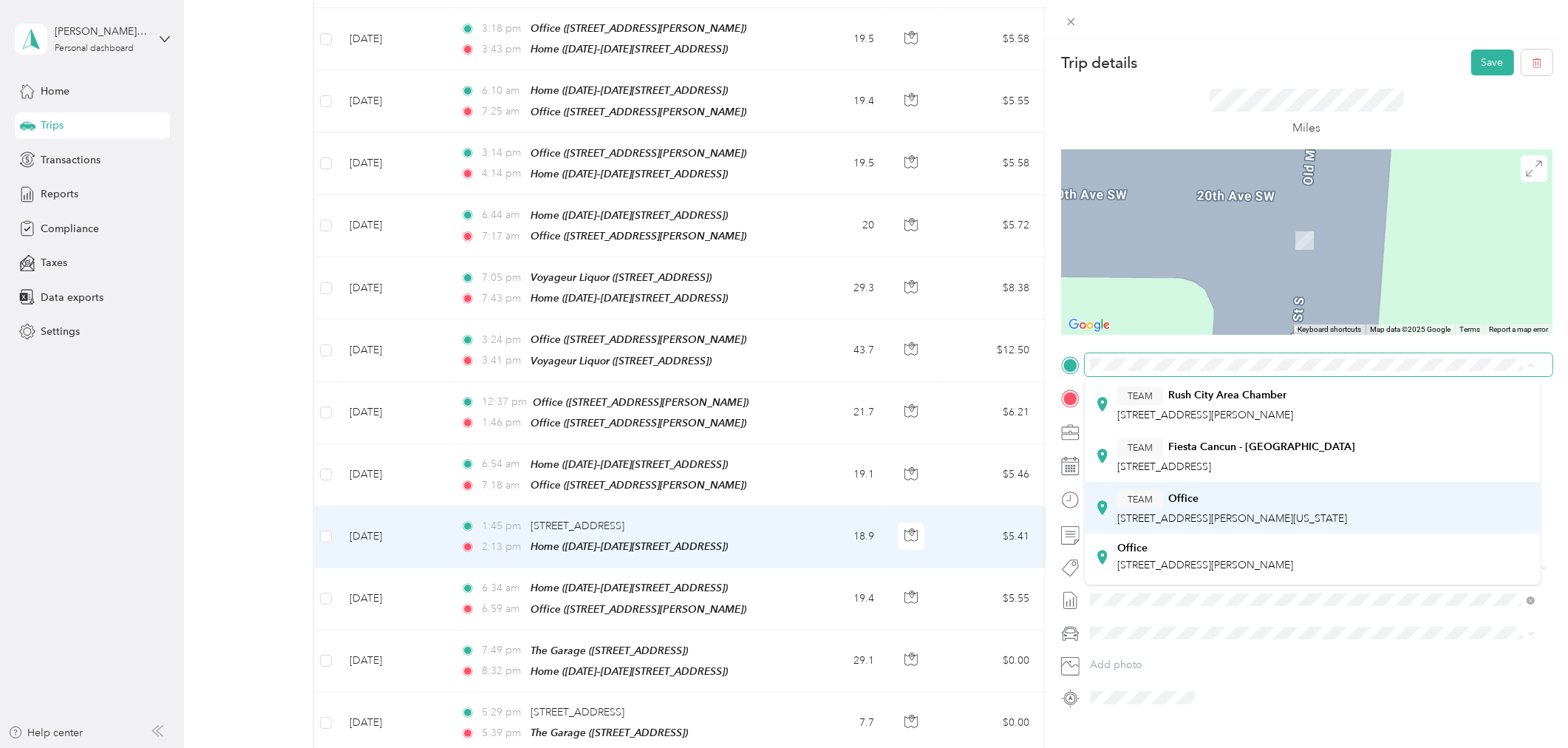
click at [1249, 512] on span "[STREET_ADDRESS][PERSON_NAME][US_STATE]" at bounding box center [1232, 518] width 230 height 13
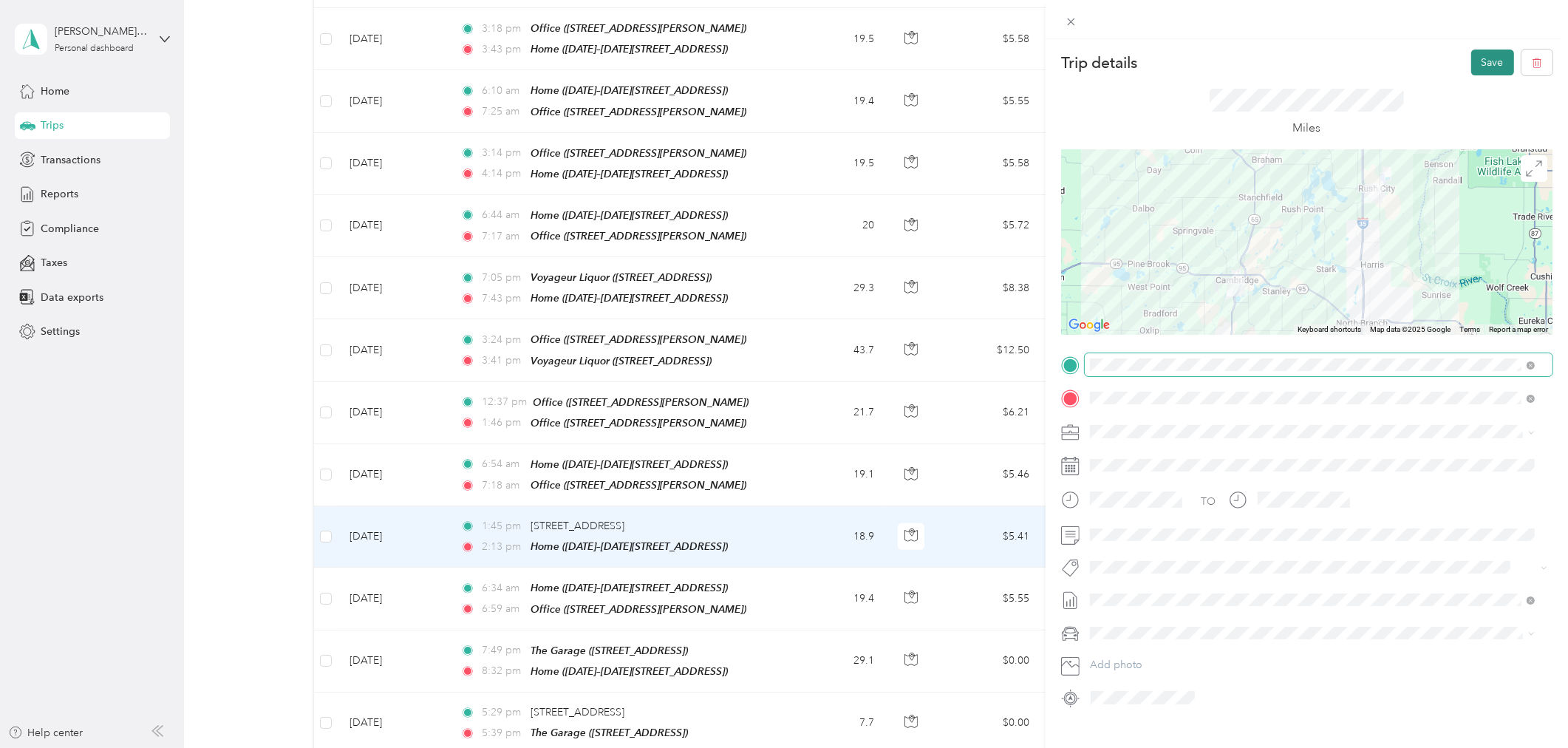
click at [1479, 59] on button "Save" at bounding box center [1493, 62] width 43 height 26
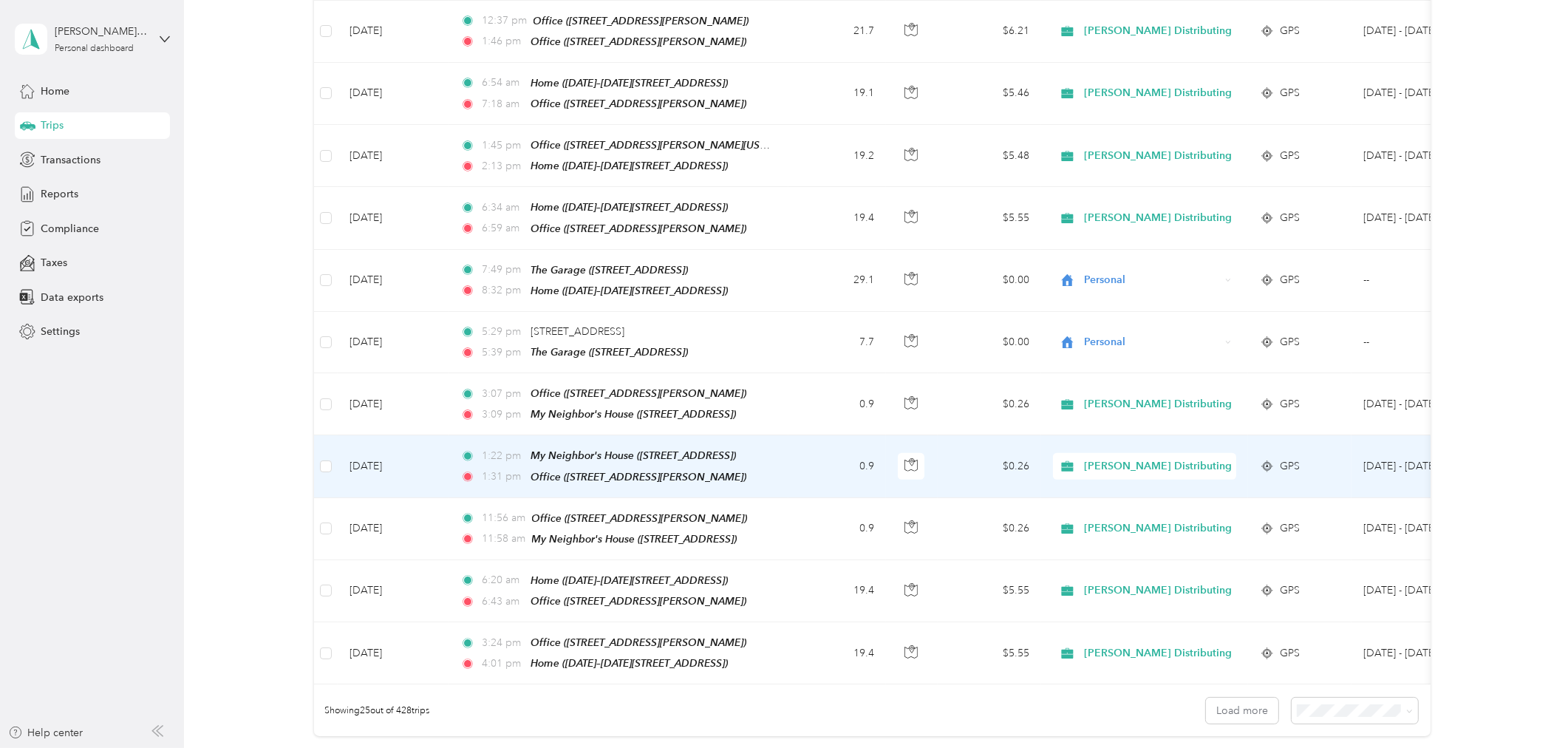
scroll to position [1149, 0]
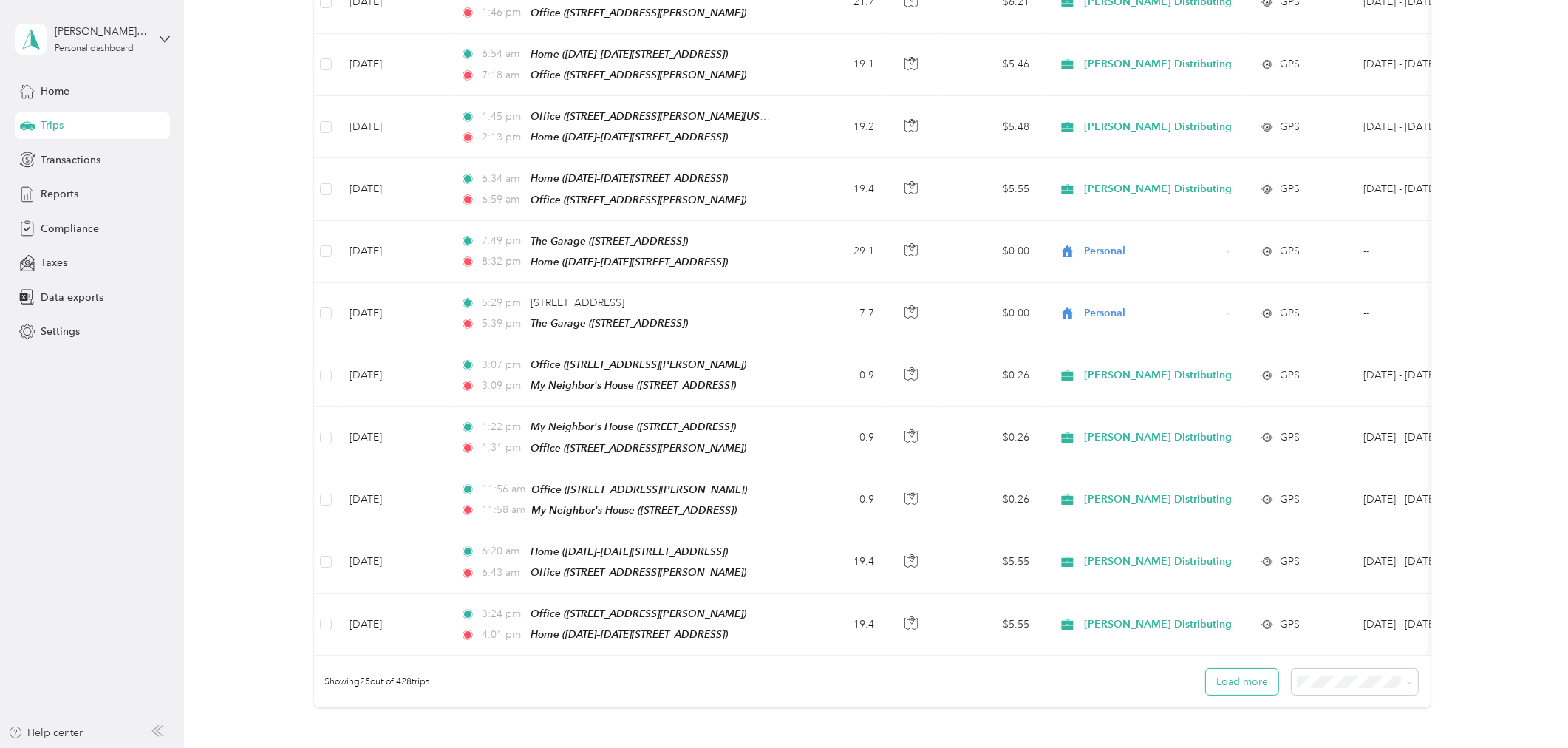
click at [1259, 669] on button "Load more" at bounding box center [1242, 682] width 72 height 26
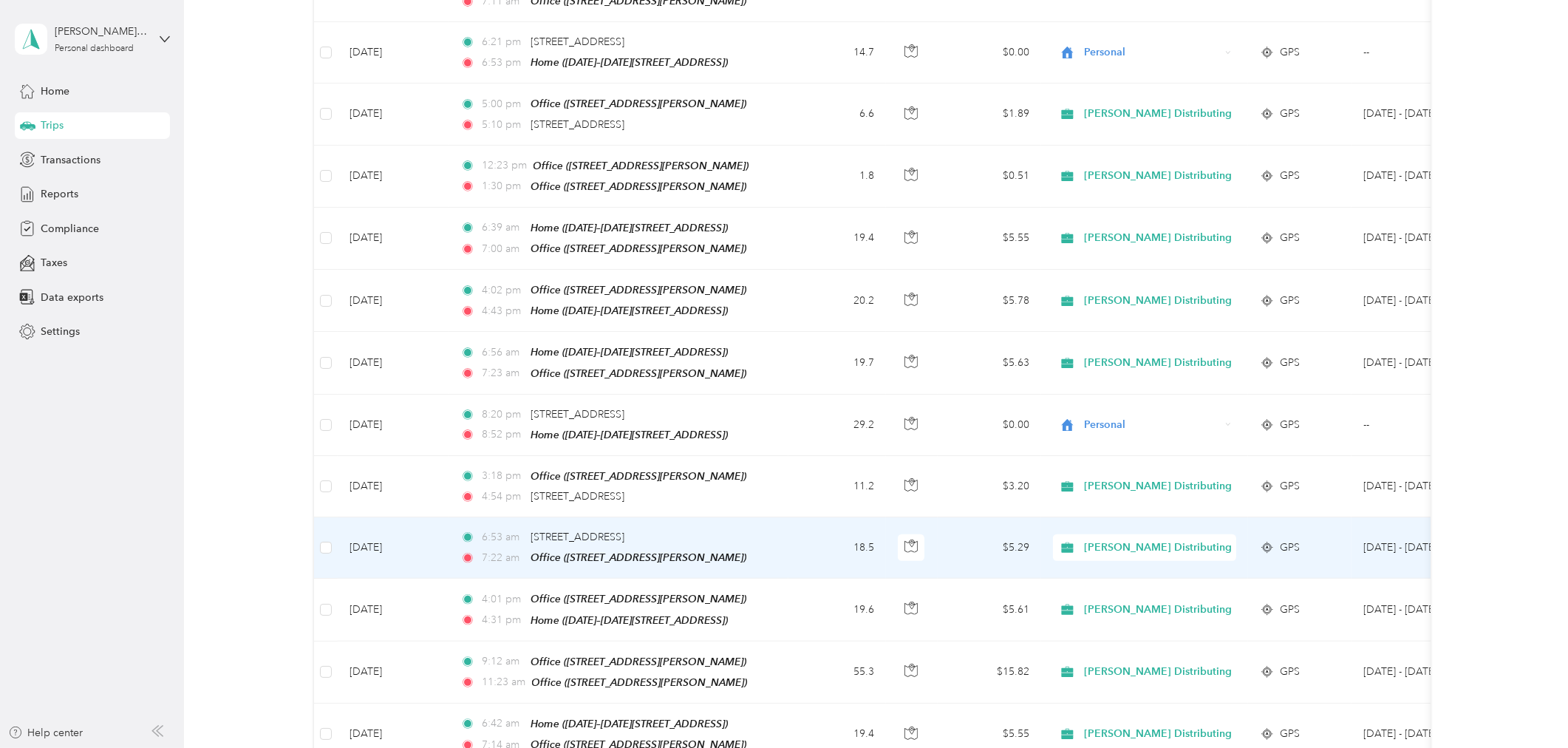
scroll to position [1970, 0]
click at [785, 516] on td "6:53 am 985–[STREET_ADDRESS] 7:22 am Office ([STREET_ADDRESS][PERSON_NAME])" at bounding box center [618, 546] width 340 height 61
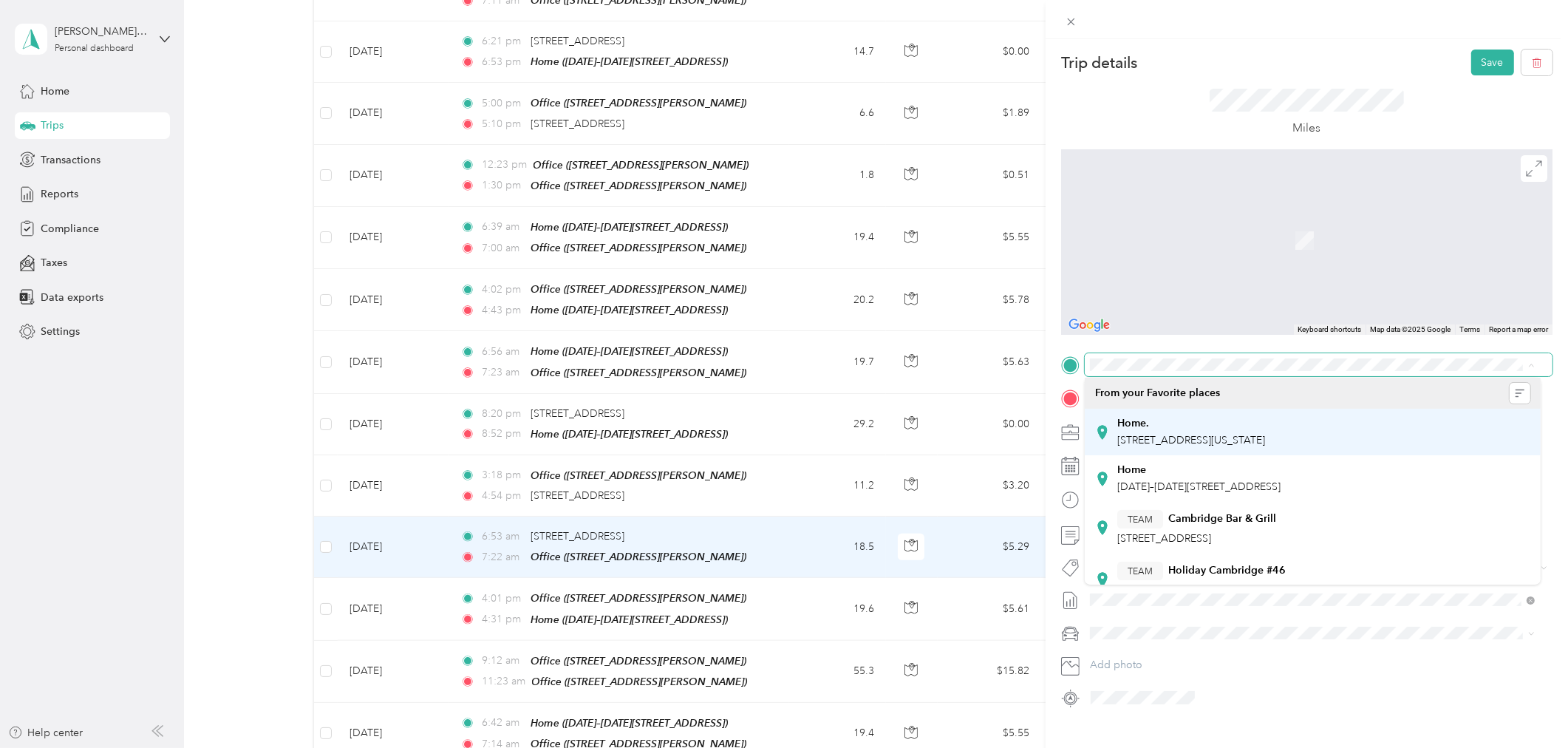
click at [1232, 438] on span "[STREET_ADDRESS][US_STATE]" at bounding box center [1190, 439] width 147 height 13
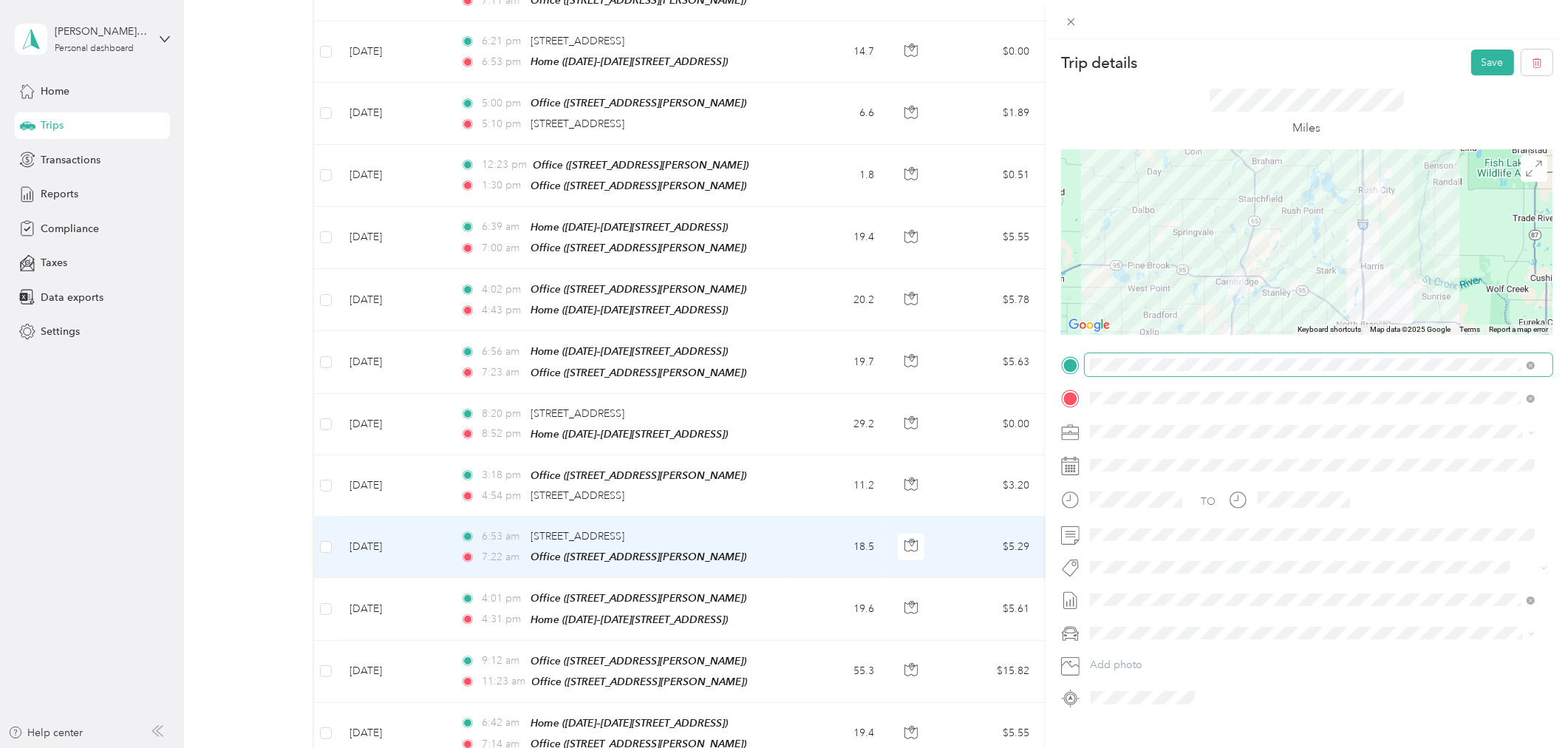
click at [1292, 242] on div at bounding box center [1307, 242] width 491 height 184
click at [1294, 231] on div at bounding box center [1307, 242] width 491 height 184
click at [1476, 59] on button "Save" at bounding box center [1493, 62] width 43 height 26
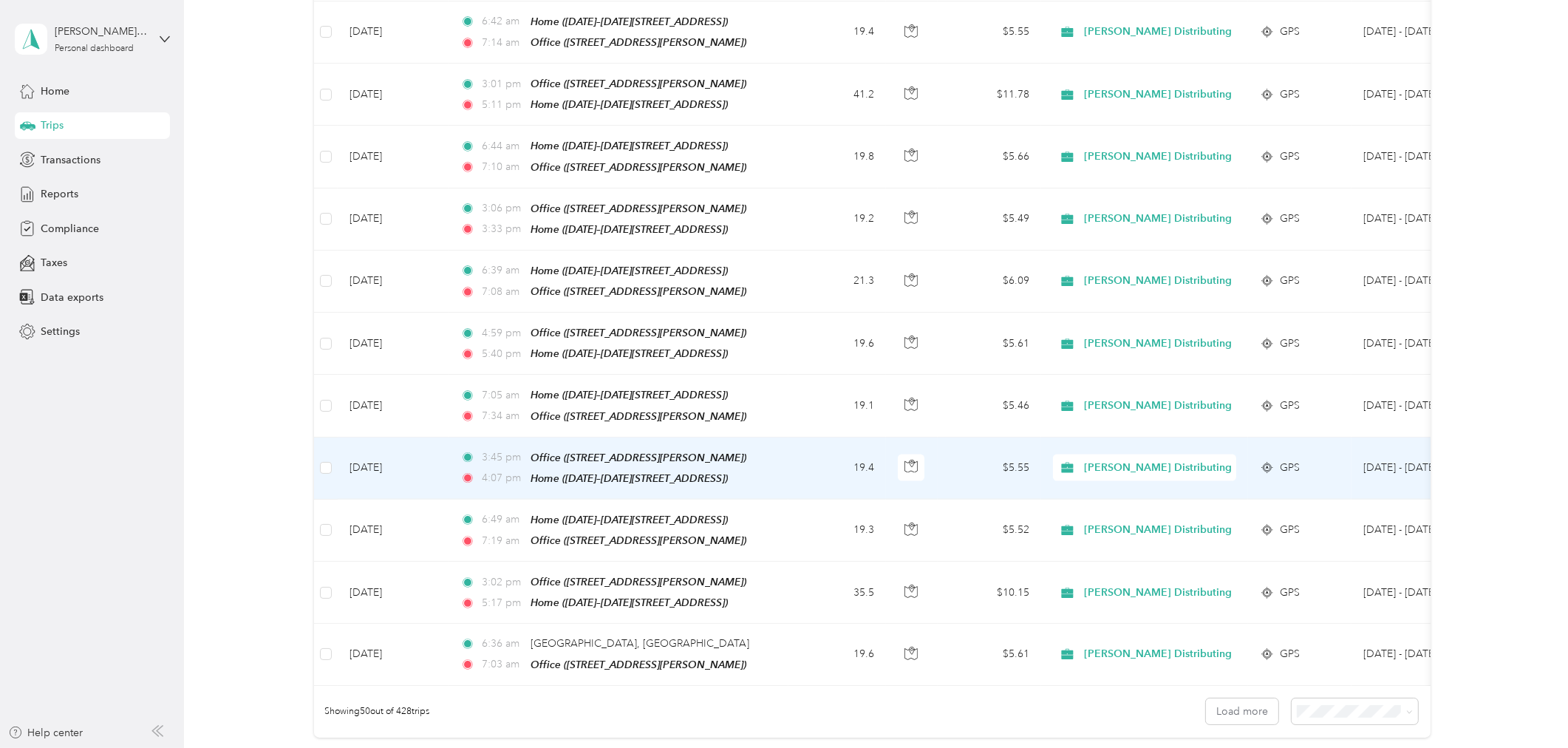
scroll to position [2708, 0]
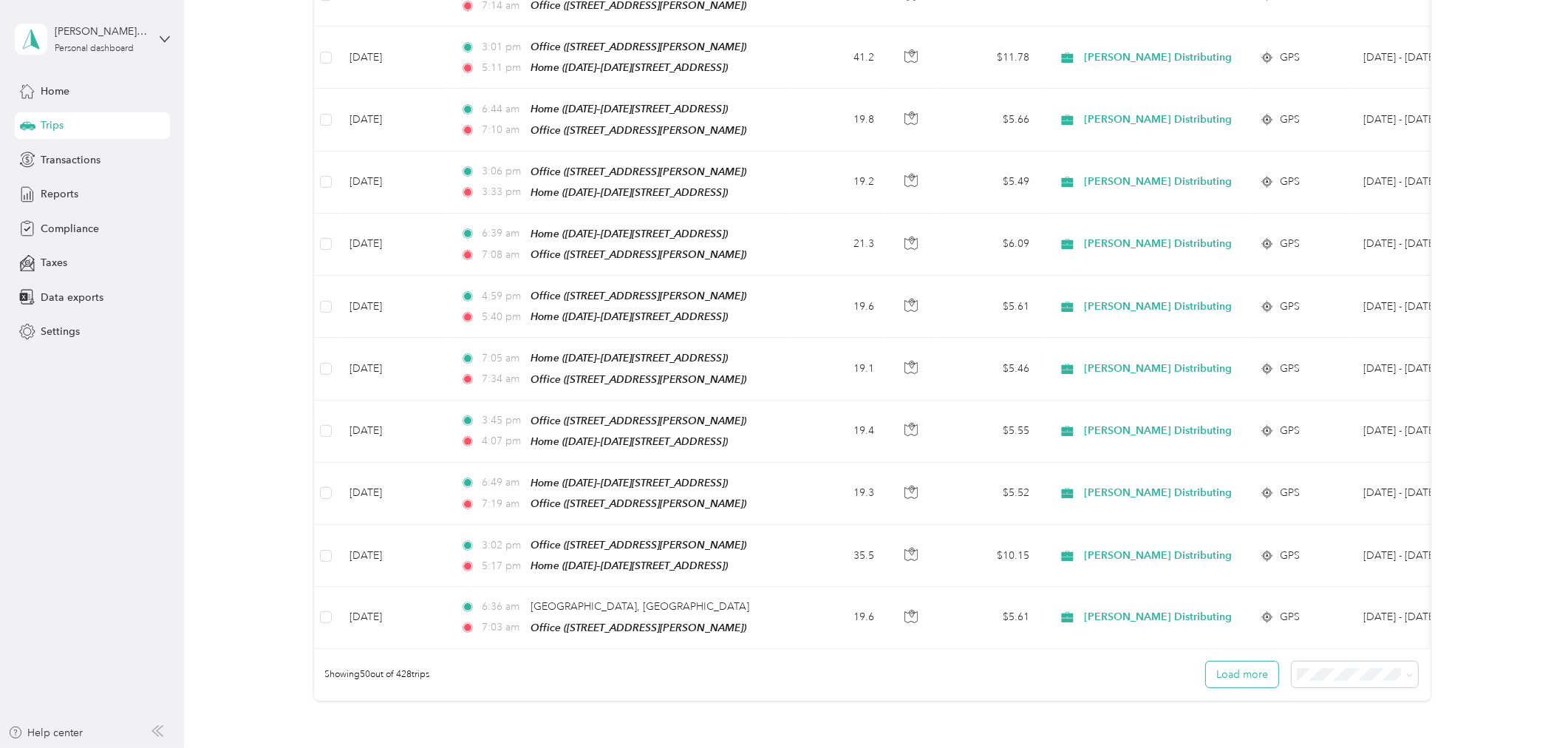
click at [1254, 661] on button "Load more" at bounding box center [1242, 674] width 72 height 26
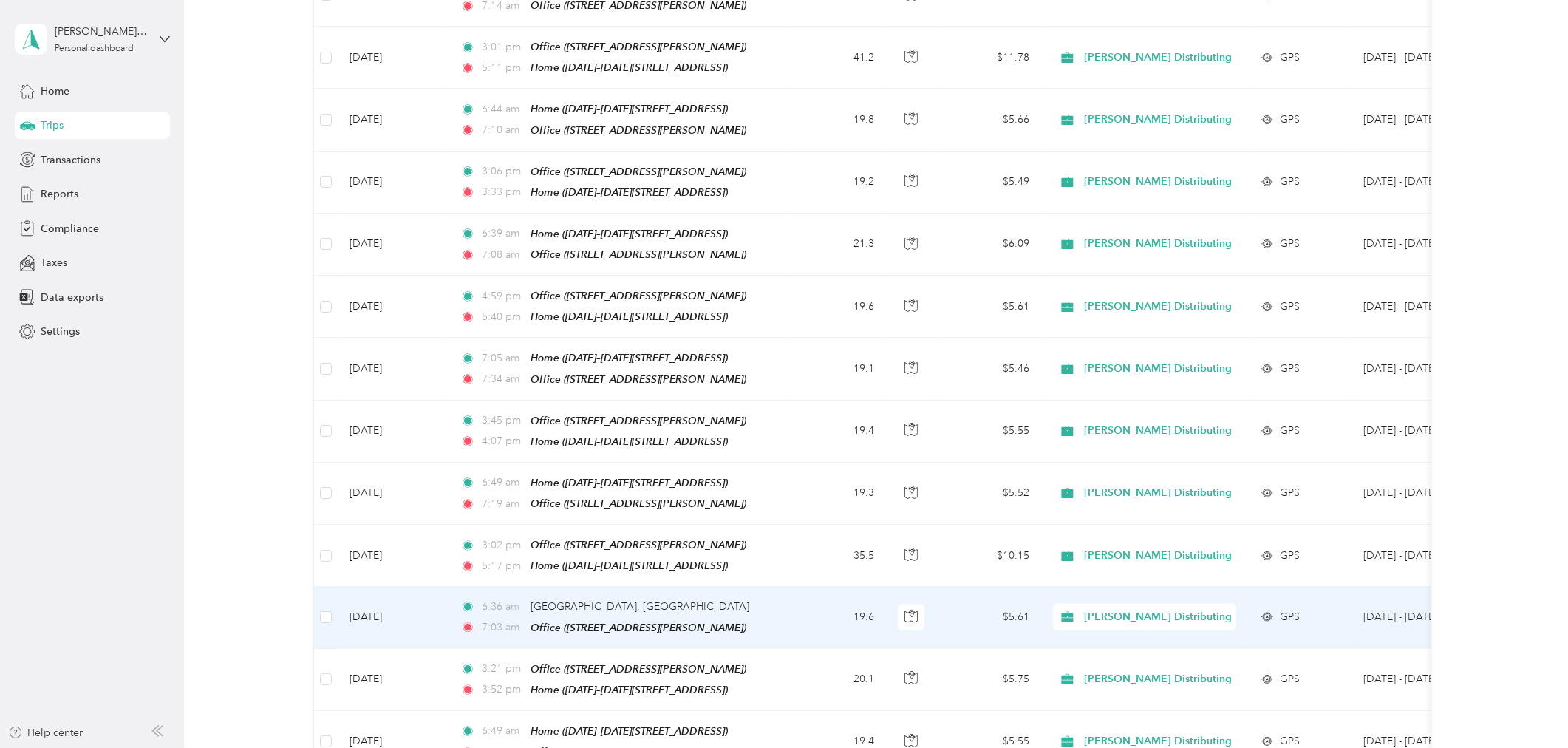
click at [811, 587] on td "19.6" at bounding box center [837, 617] width 97 height 61
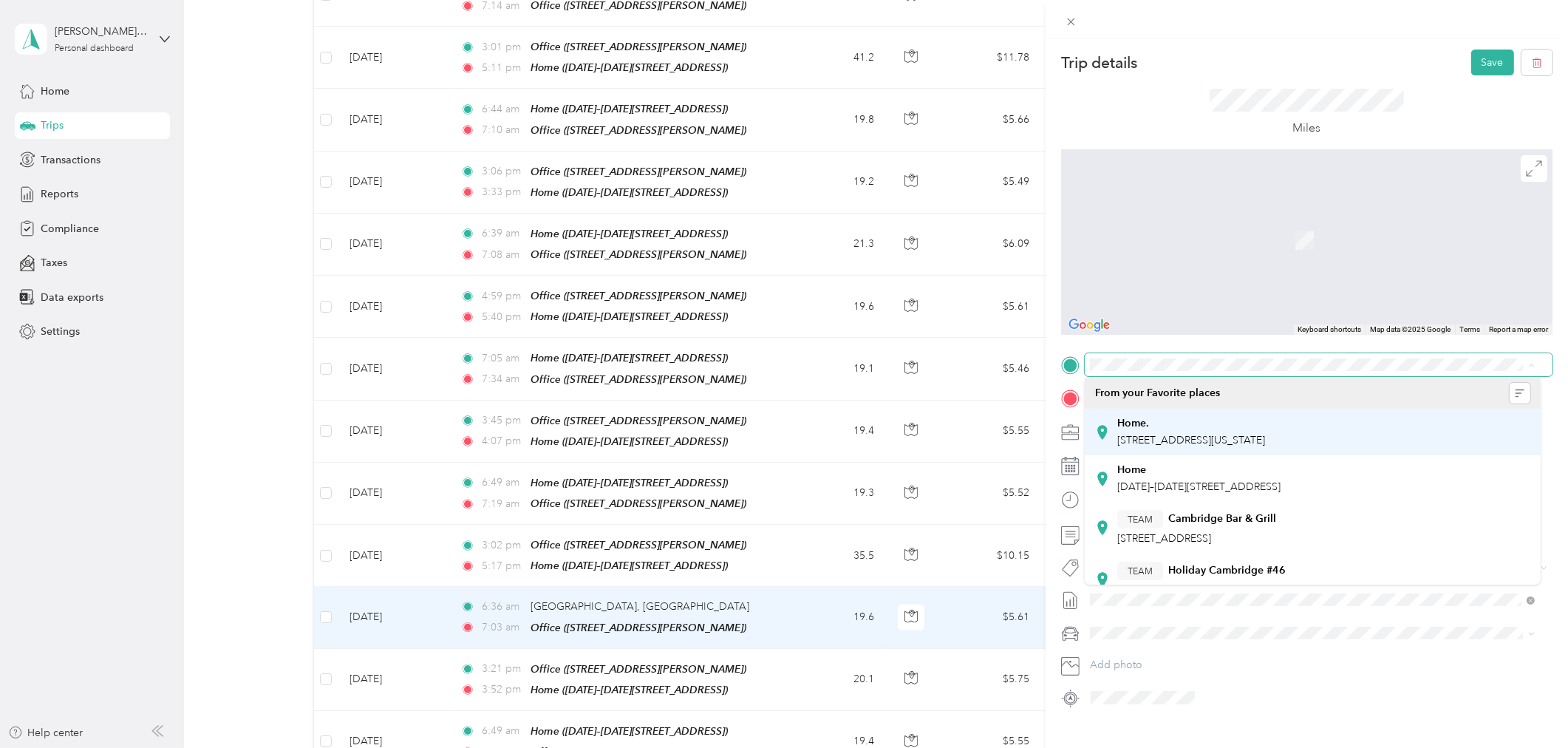
click at [1265, 433] on span "[STREET_ADDRESS][US_STATE]" at bounding box center [1190, 439] width 147 height 13
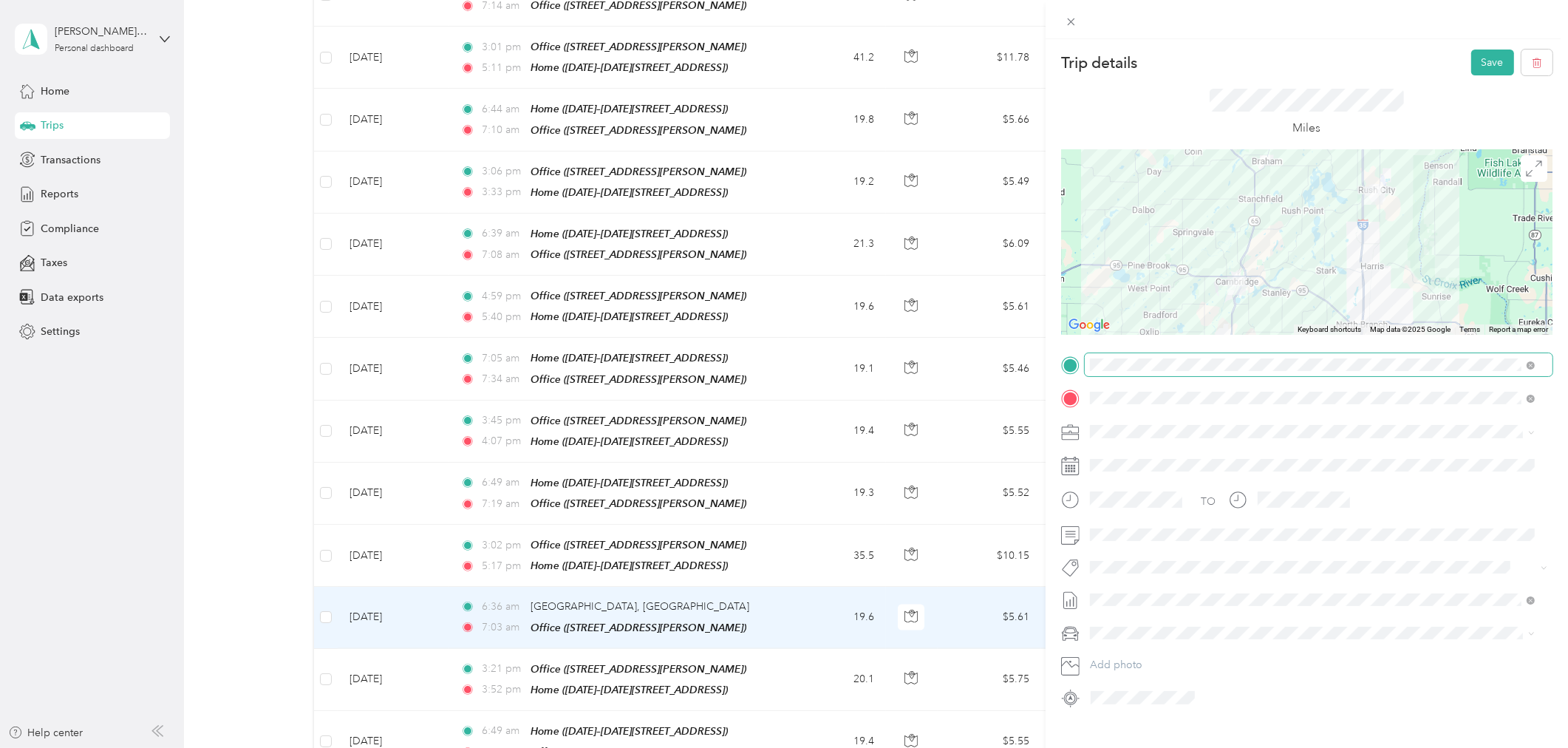
click at [1296, 230] on div at bounding box center [1307, 242] width 491 height 184
click at [1486, 53] on button "Save" at bounding box center [1493, 62] width 43 height 26
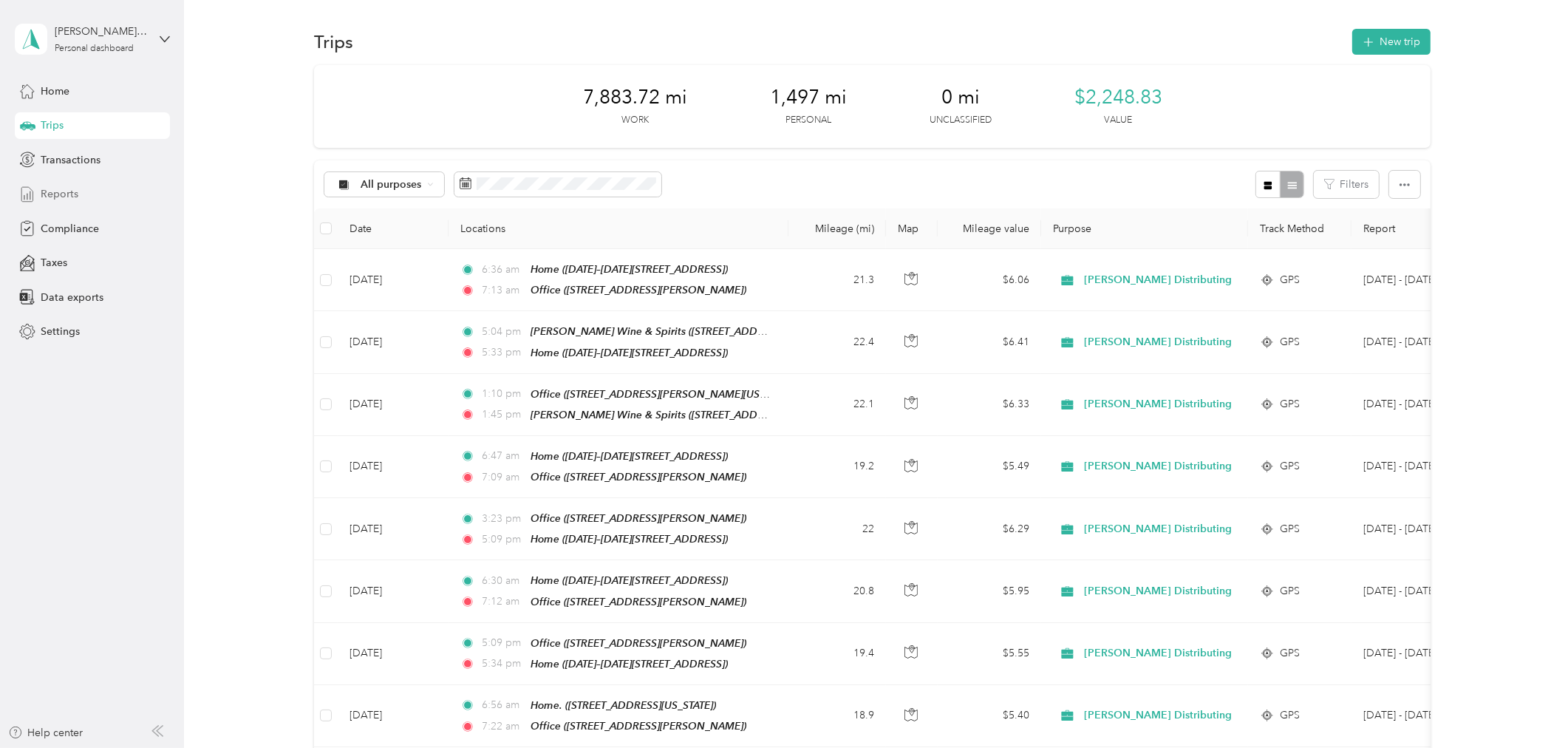
click at [70, 192] on span "Reports" at bounding box center [59, 194] width 38 height 16
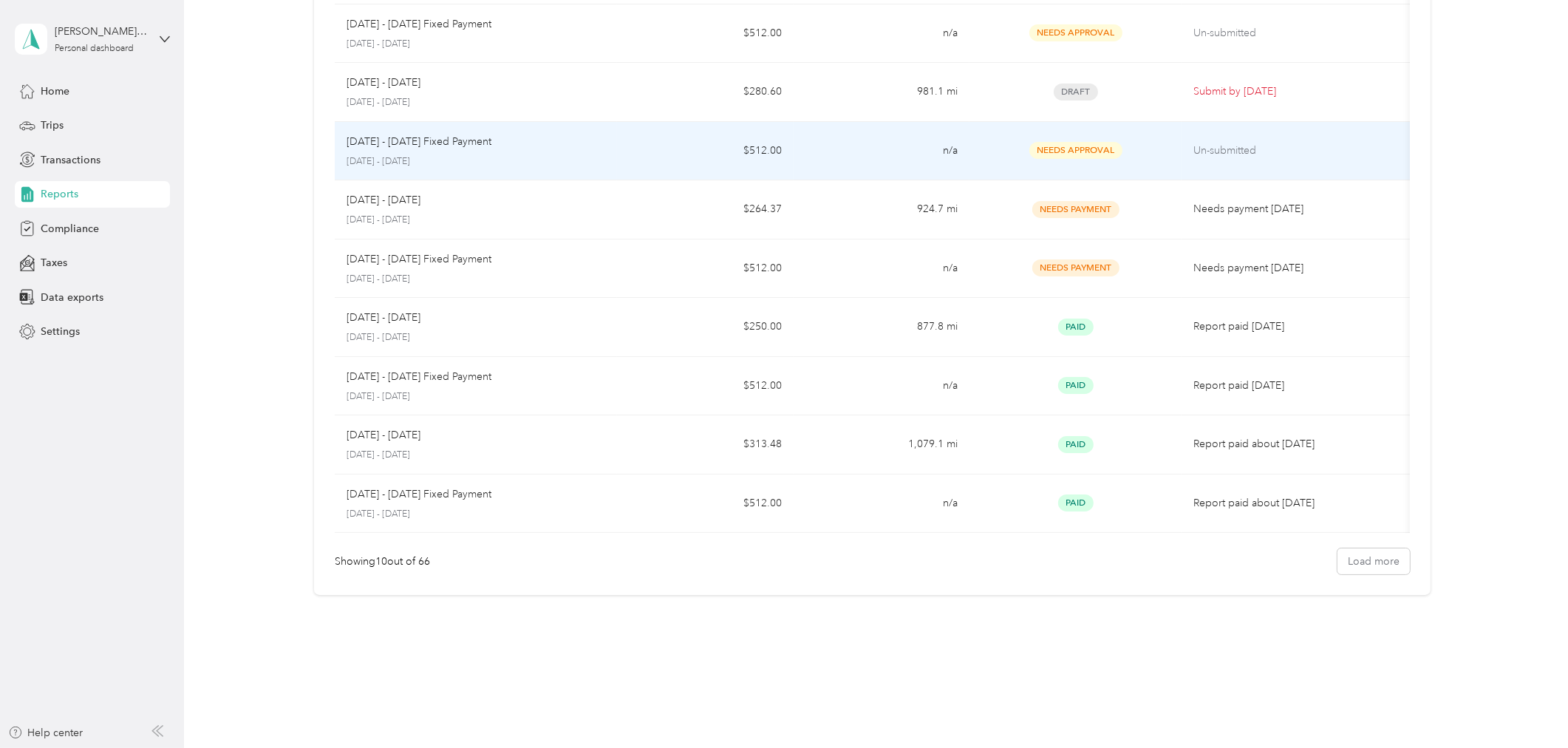
scroll to position [222, 0]
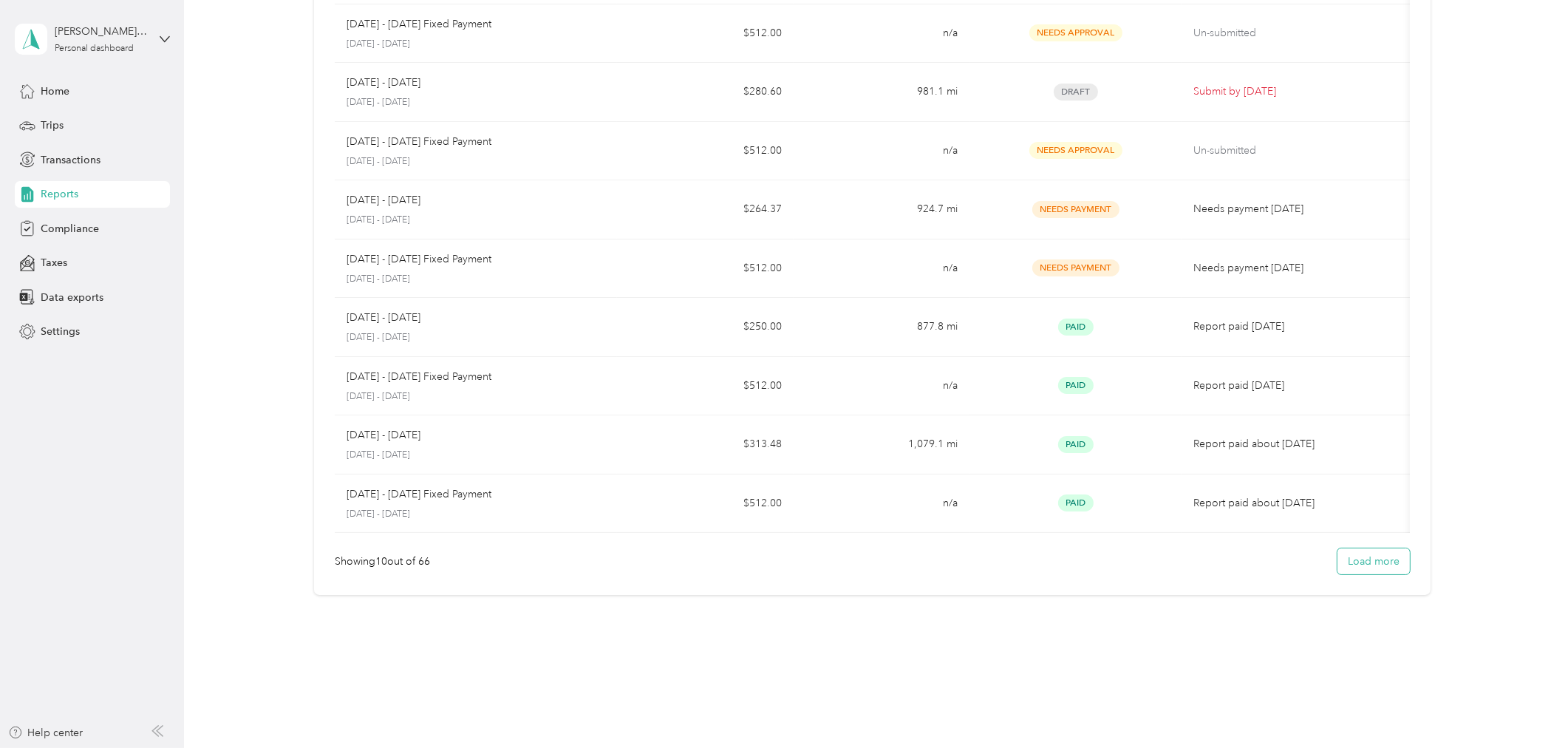
click at [1344, 560] on button "Load more" at bounding box center [1374, 561] width 72 height 26
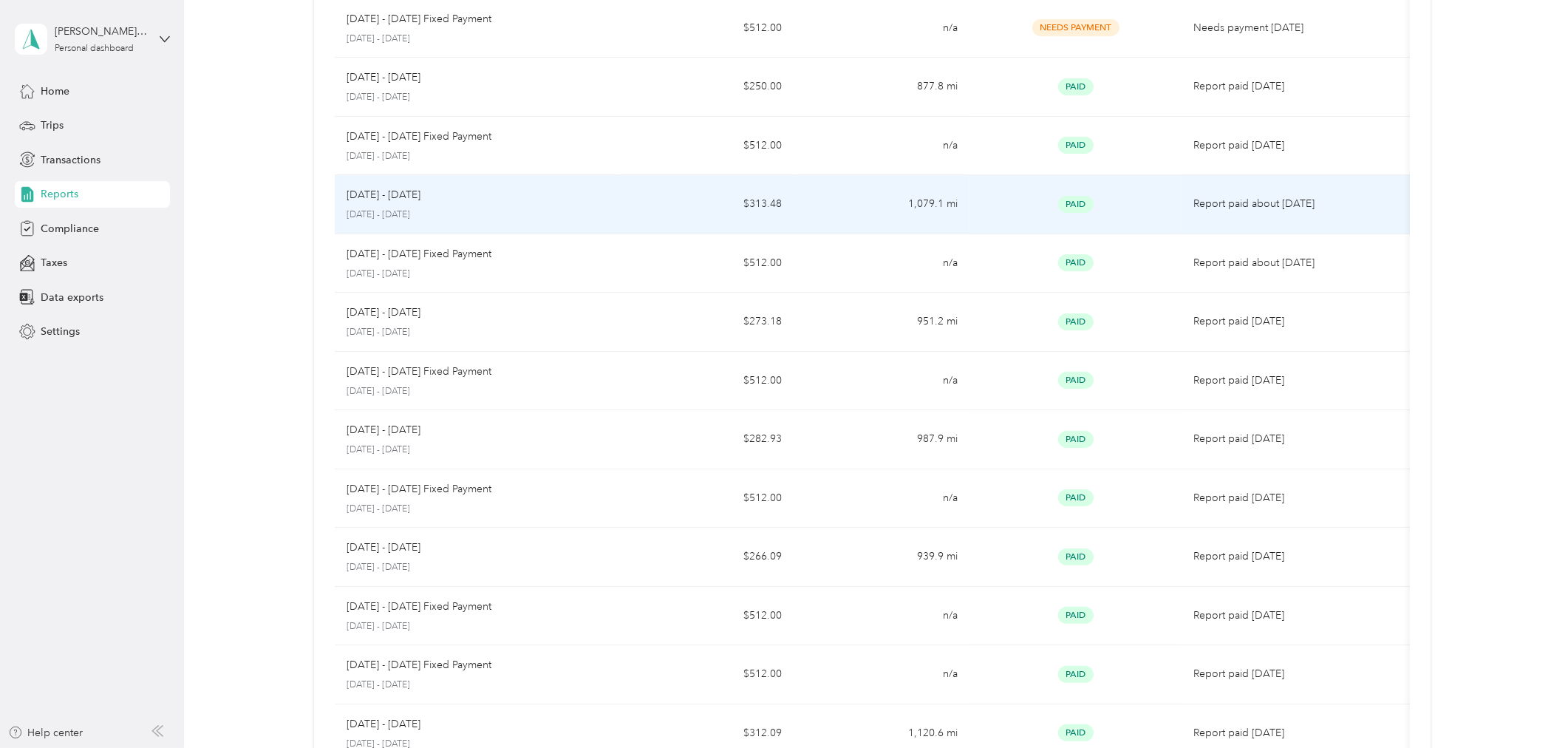
scroll to position [714, 0]
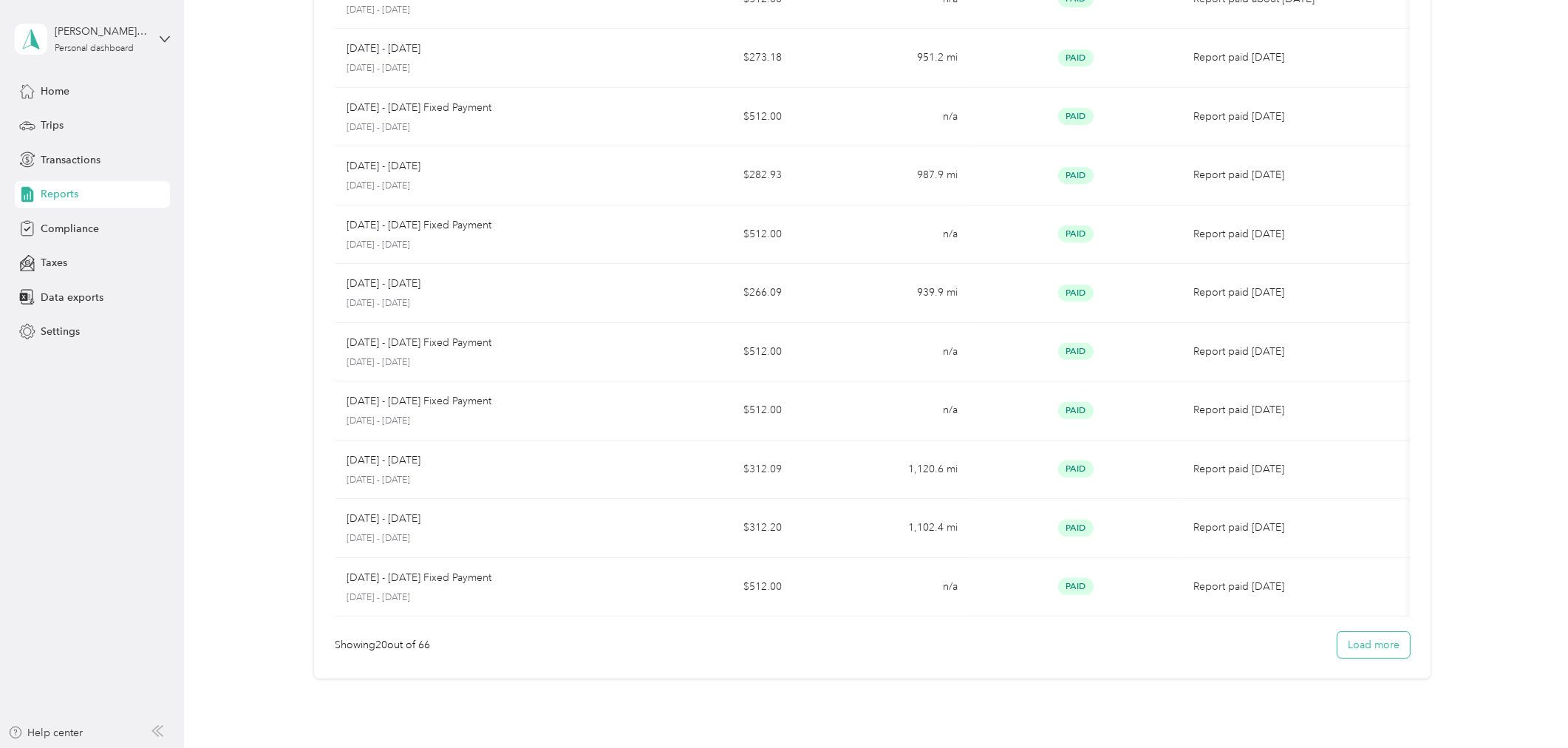
click at [1371, 645] on button "Load more" at bounding box center [1374, 645] width 72 height 26
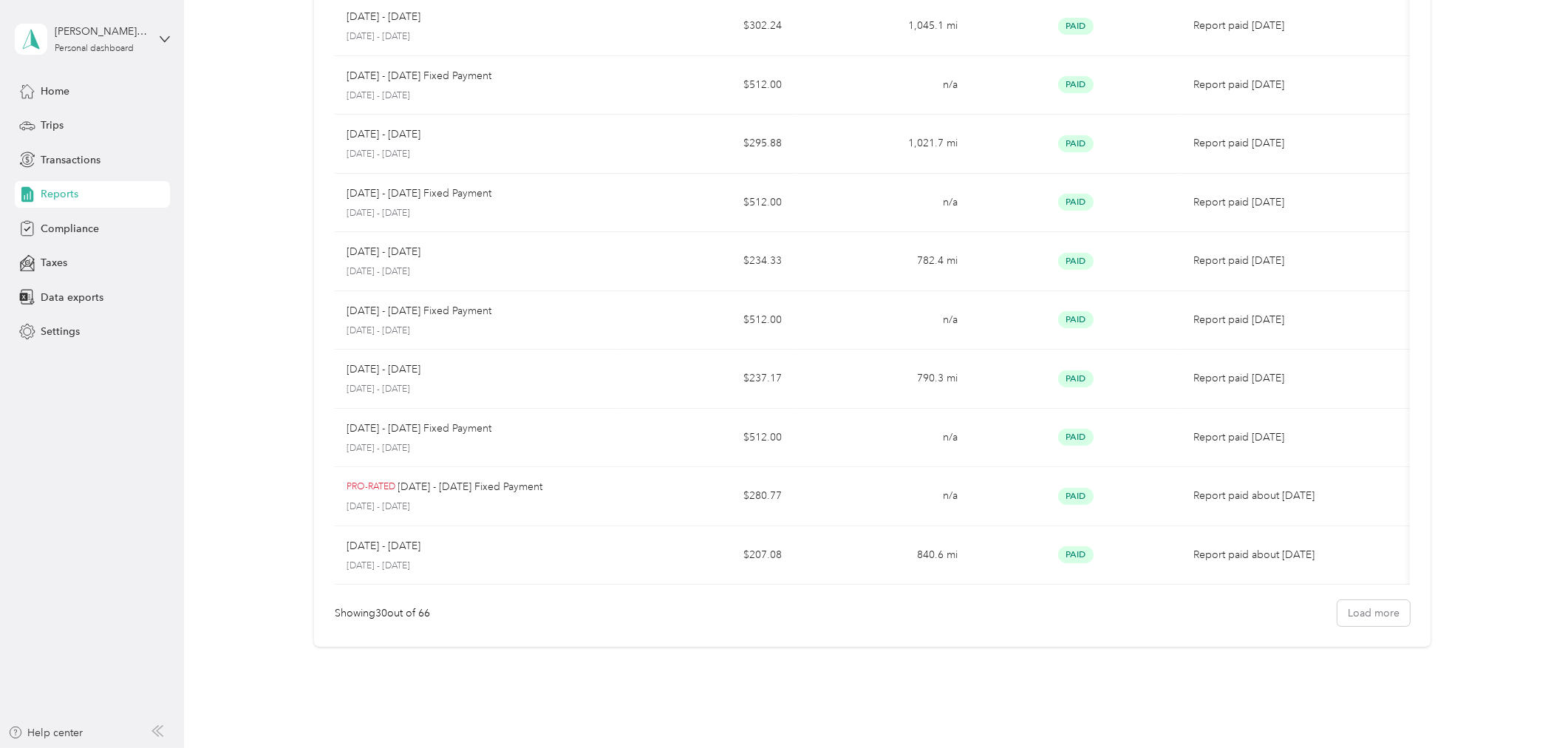
scroll to position [1371, 0]
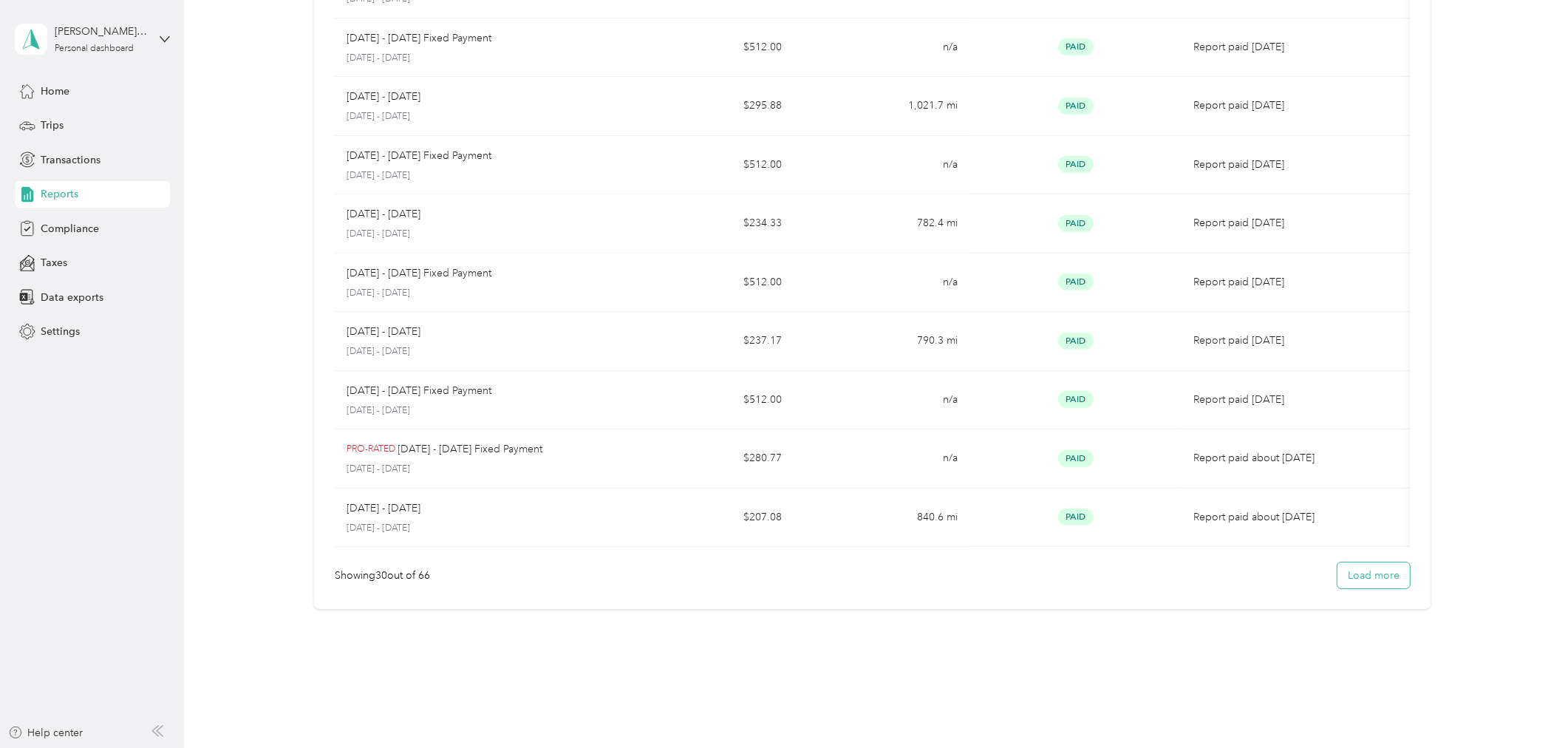
click at [1364, 586] on button "Load more" at bounding box center [1374, 575] width 72 height 26
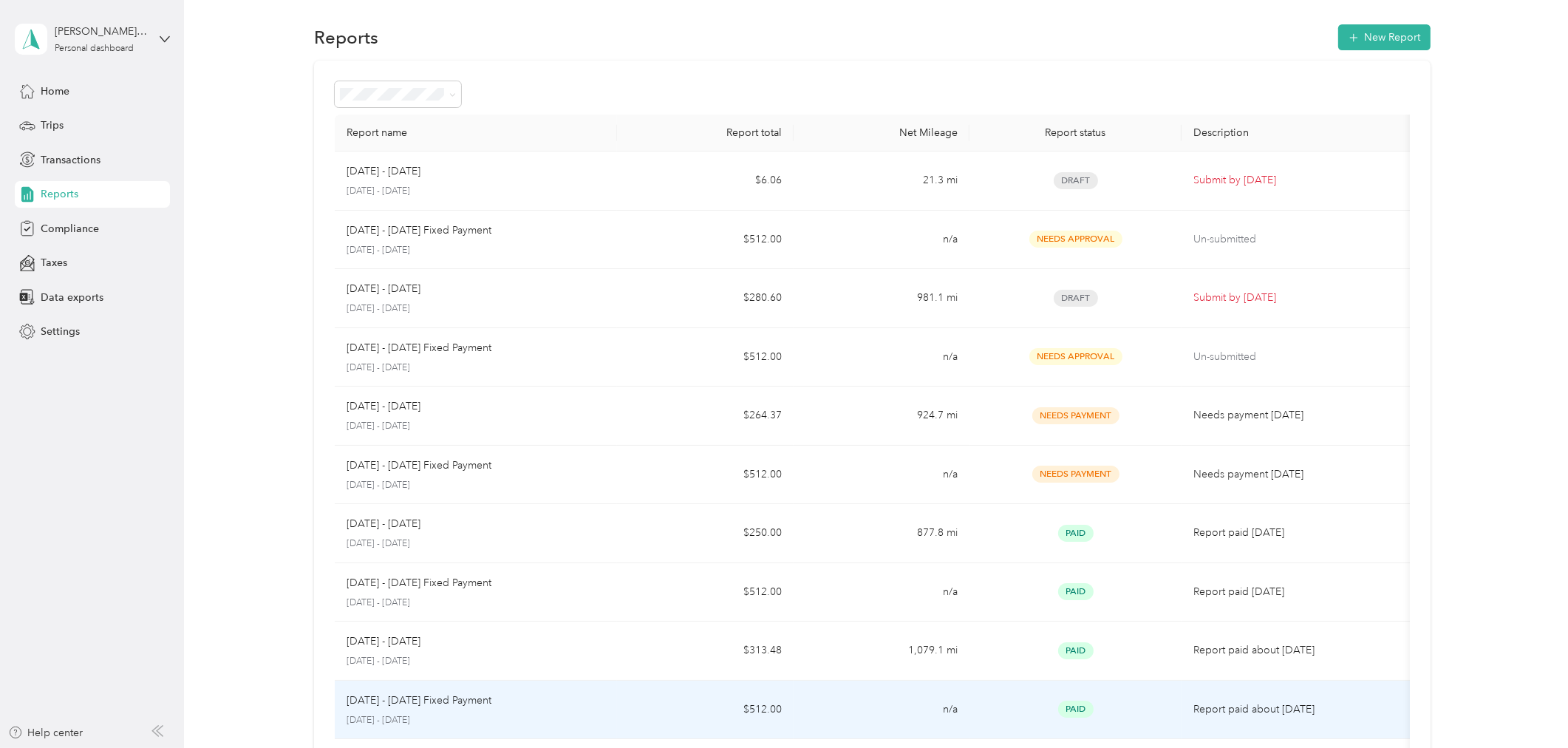
scroll to position [0, 0]
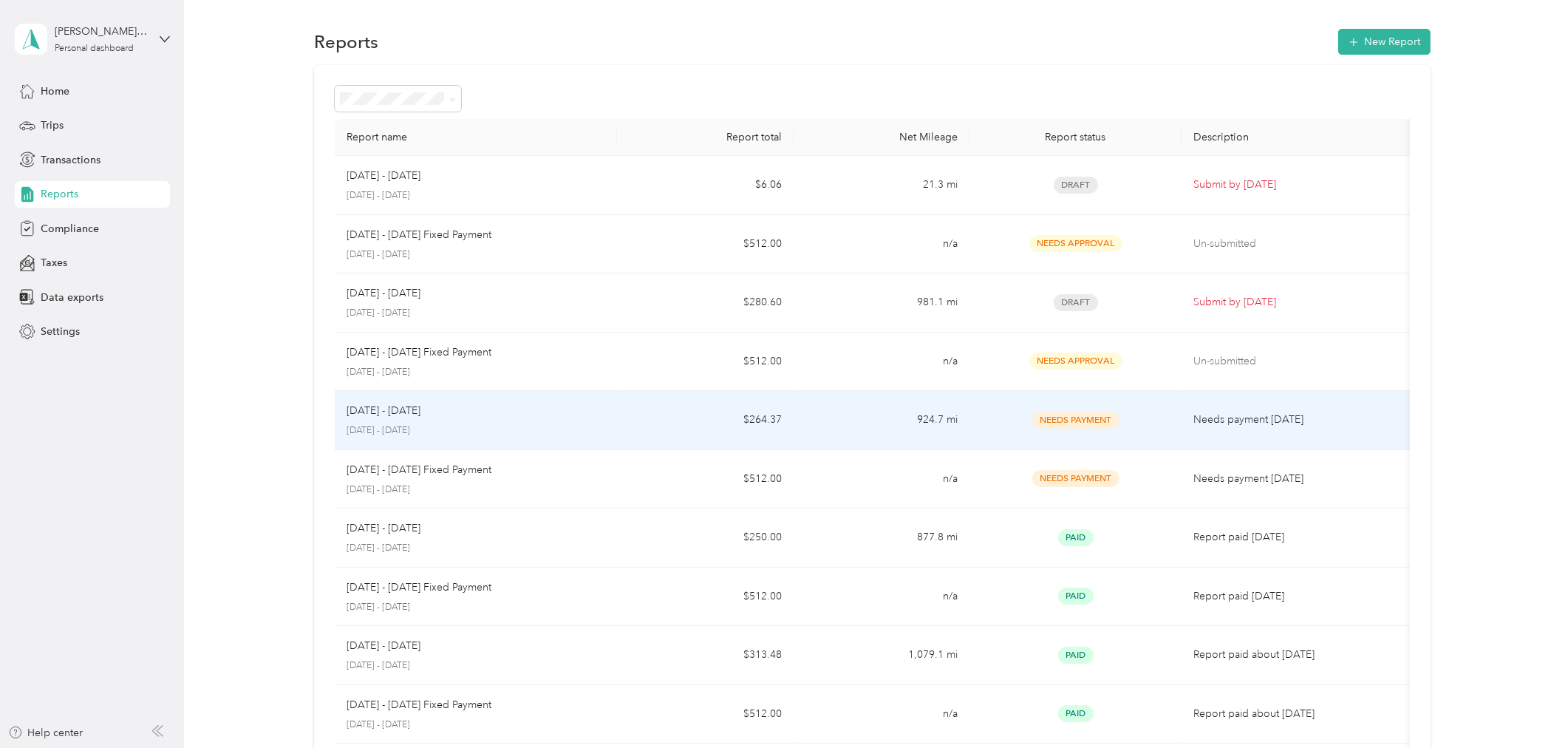
click at [540, 411] on div "[DATE] - [DATE]" at bounding box center [476, 410] width 259 height 16
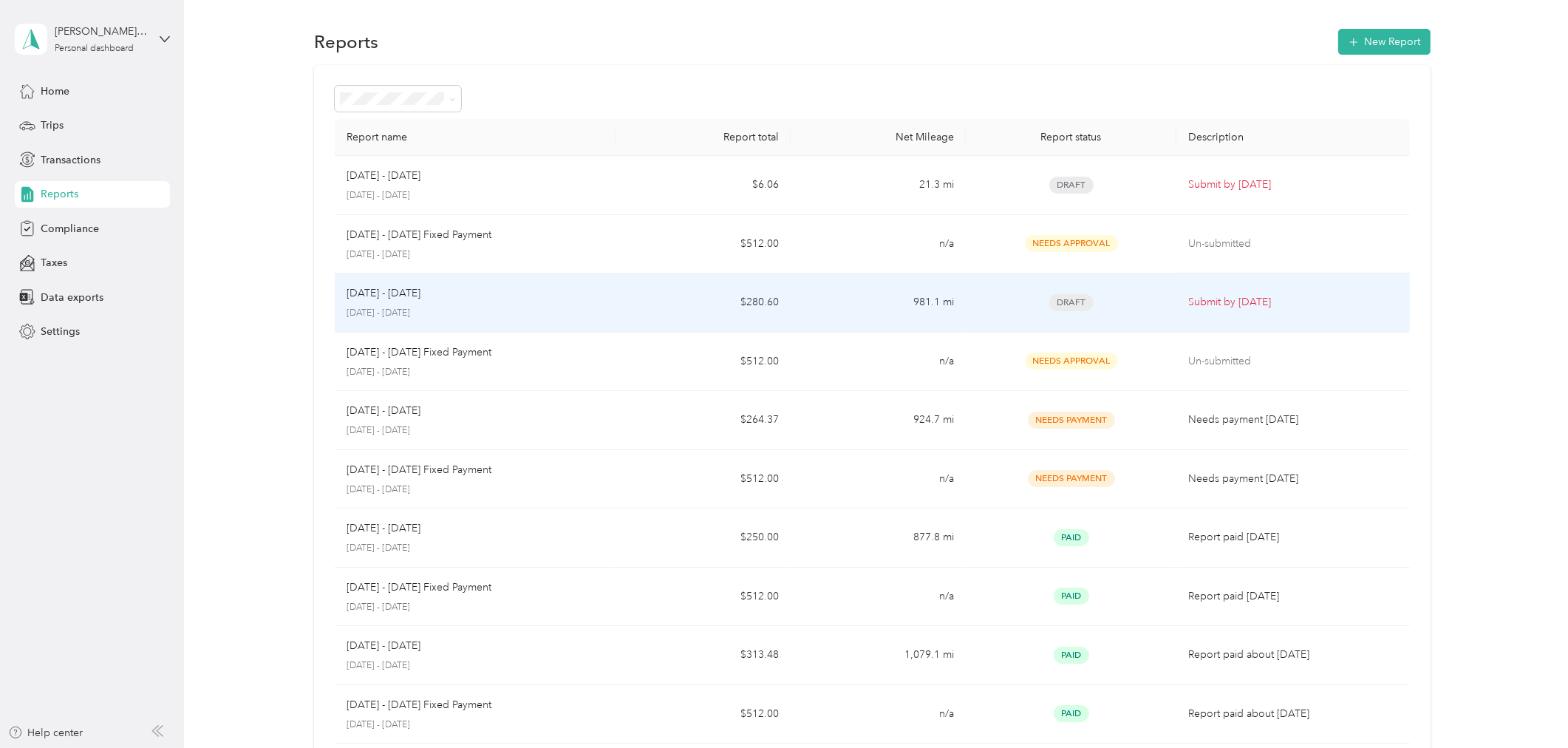
click at [624, 314] on td "$280.60" at bounding box center [703, 302] width 175 height 59
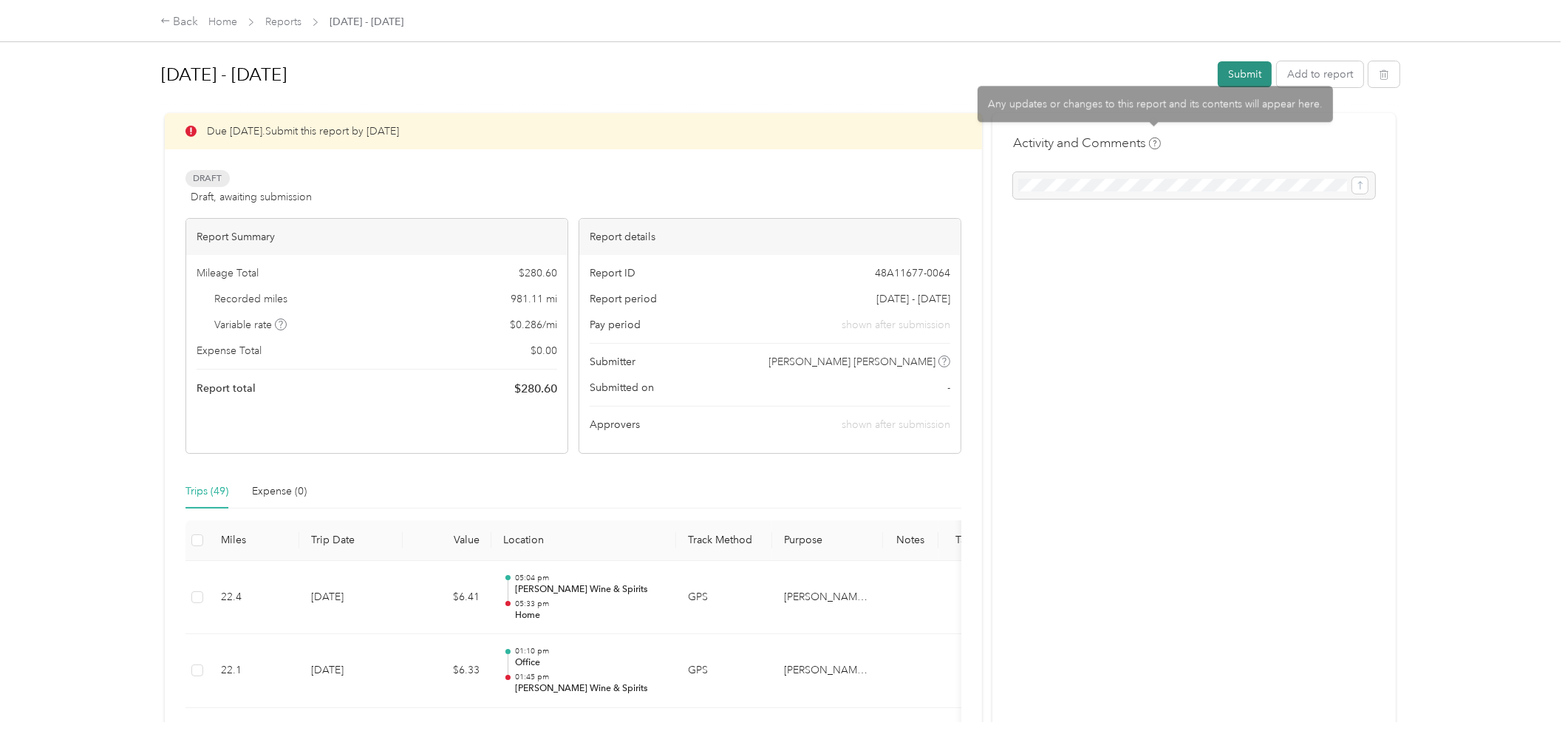
click at [1246, 72] on button "Submit" at bounding box center [1245, 74] width 54 height 26
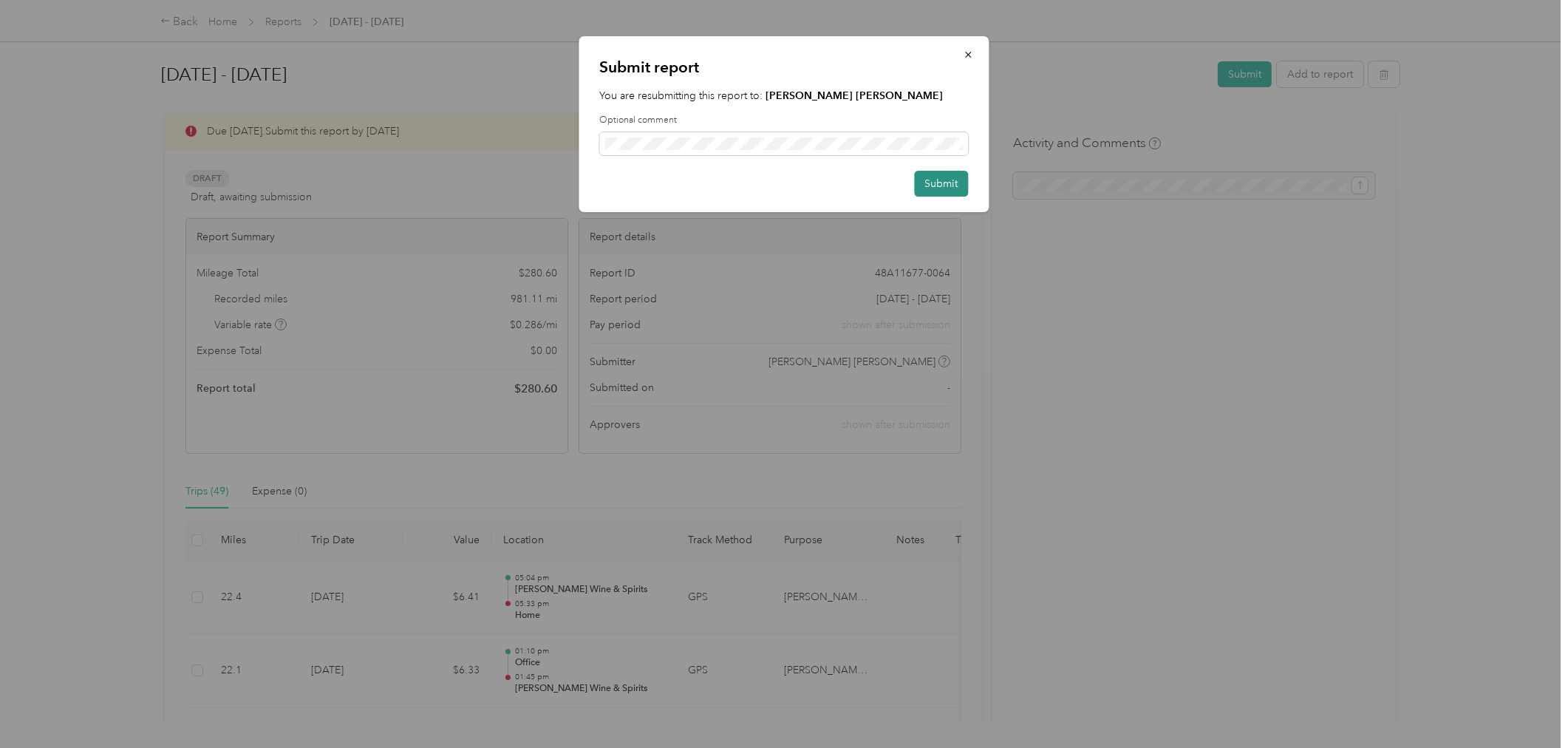
click at [953, 185] on button "Submit" at bounding box center [941, 184] width 54 height 26
